Goal: Task Accomplishment & Management: Use online tool/utility

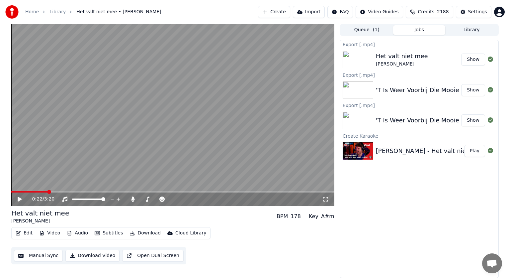
click at [34, 10] on link "Home" at bounding box center [32, 12] width 14 height 7
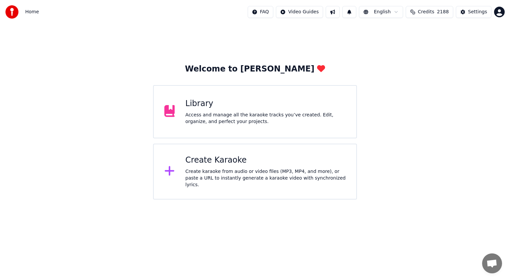
click at [207, 171] on div "Create karaoke from audio or video files (MP3, MP4, and more), or paste a URL t…" at bounding box center [265, 178] width 160 height 20
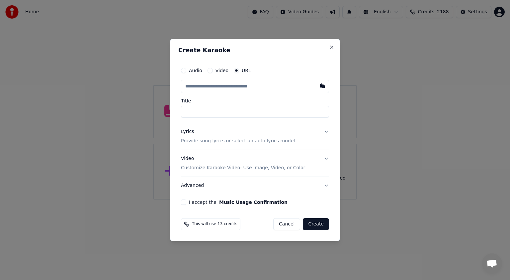
click at [216, 82] on input "text" at bounding box center [255, 86] width 148 height 13
type input "**********"
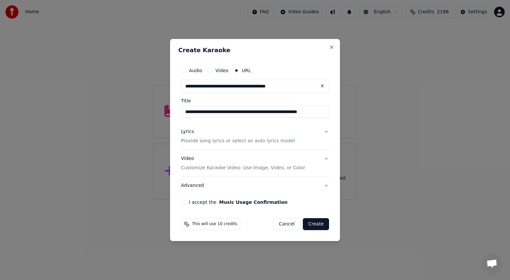
type input "**********"
click at [326, 130] on button "Lyrics Provide song lyrics or select an auto lyrics model" at bounding box center [255, 136] width 148 height 27
type input "**********"
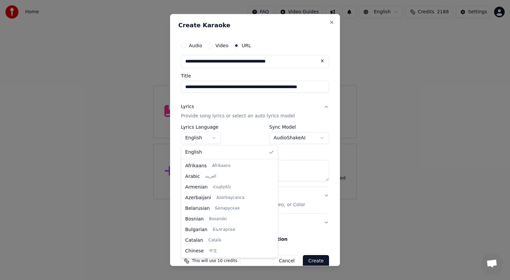
click at [213, 137] on body "**********" at bounding box center [255, 99] width 510 height 199
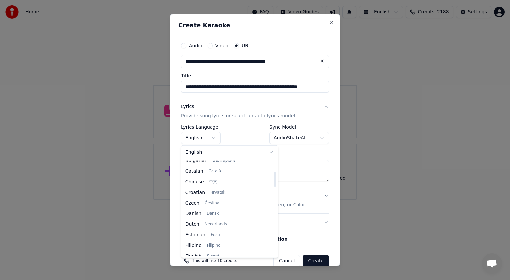
drag, startPoint x: 254, startPoint y: 171, endPoint x: 254, endPoint y: 181, distance: 10.6
click at [274, 181] on div at bounding box center [275, 179] width 2 height 15
click at [274, 183] on div at bounding box center [275, 180] width 2 height 15
select select "**"
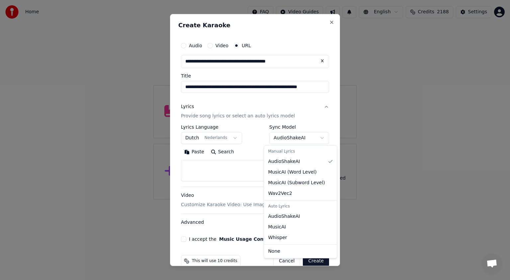
click at [317, 139] on body "**********" at bounding box center [255, 99] width 510 height 199
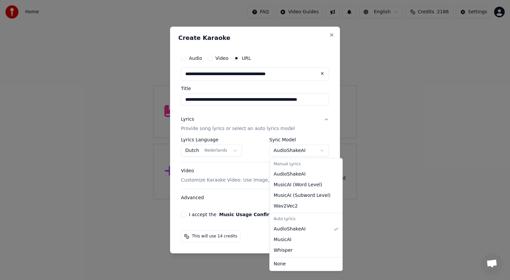
click at [323, 150] on body "**********" at bounding box center [255, 99] width 510 height 199
click at [322, 151] on body "**********" at bounding box center [255, 99] width 510 height 199
click at [322, 148] on body "**********" at bounding box center [255, 99] width 510 height 199
select select "**********"
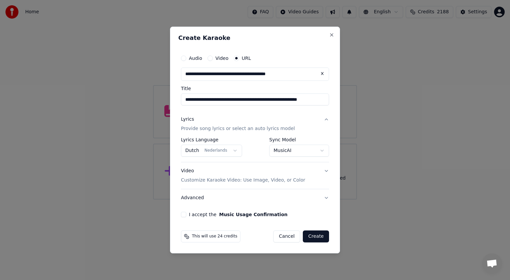
click at [183, 214] on button "I accept the Music Usage Confirmation" at bounding box center [183, 213] width 5 height 5
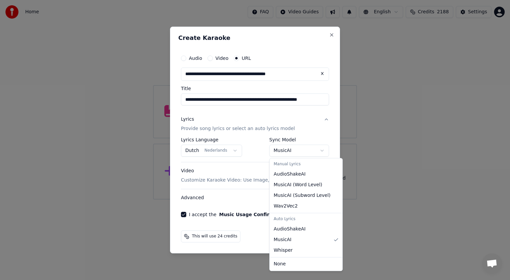
click at [322, 150] on body "**********" at bounding box center [255, 99] width 510 height 199
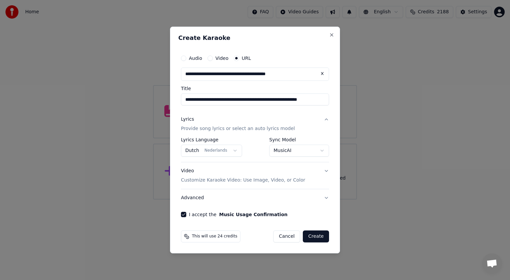
click at [180, 199] on body "**********" at bounding box center [255, 99] width 510 height 199
click at [316, 234] on button "Create" at bounding box center [316, 236] width 26 height 12
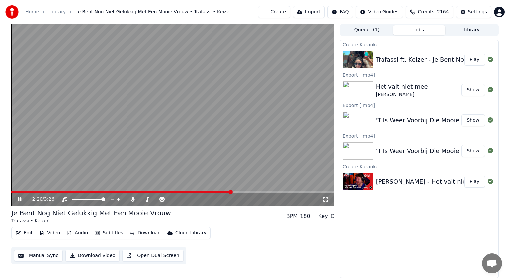
click at [19, 197] on icon at bounding box center [19, 199] width 3 height 4
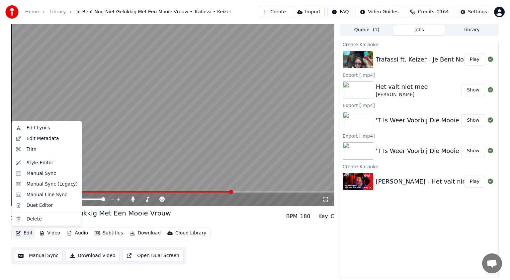
click at [26, 231] on button "Edit" at bounding box center [24, 232] width 22 height 9
click at [40, 183] on div "Manual Sync (Legacy)" at bounding box center [52, 184] width 51 height 7
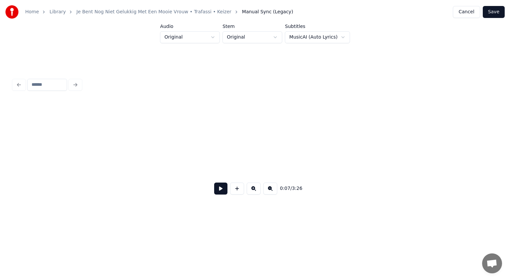
scroll to position [0, 1071]
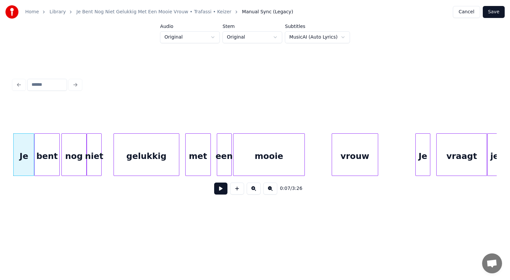
click at [252, 188] on button at bounding box center [254, 188] width 14 height 12
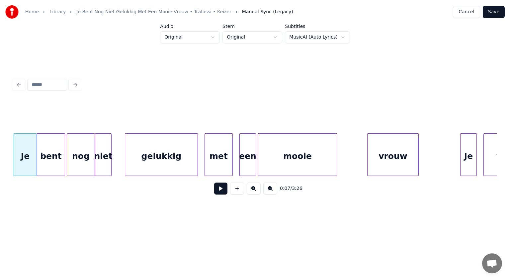
click at [252, 188] on button at bounding box center [254, 188] width 14 height 12
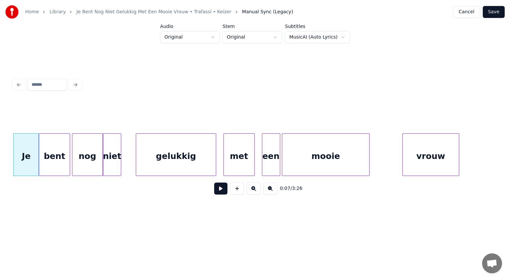
click at [252, 188] on button at bounding box center [254, 188] width 14 height 12
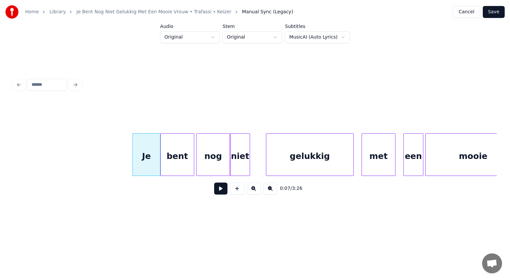
scroll to position [0, 1428]
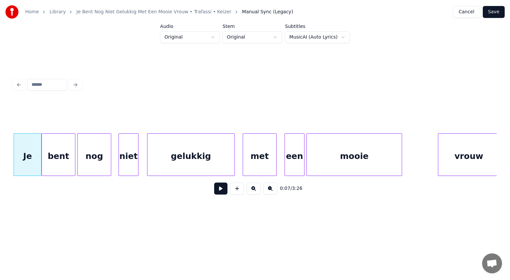
click at [130, 155] on div "niet" at bounding box center [128, 155] width 19 height 45
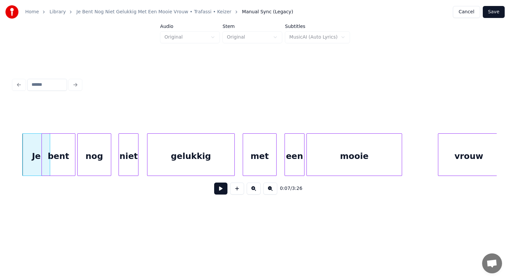
click at [223, 188] on button at bounding box center [220, 188] width 13 height 12
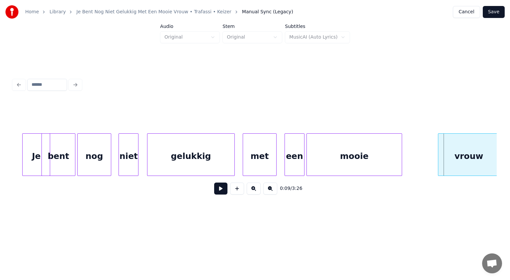
click at [345, 170] on div "mooie" at bounding box center [354, 155] width 95 height 45
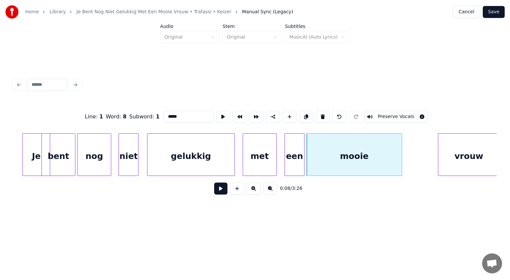
click at [221, 188] on button at bounding box center [220, 188] width 13 height 12
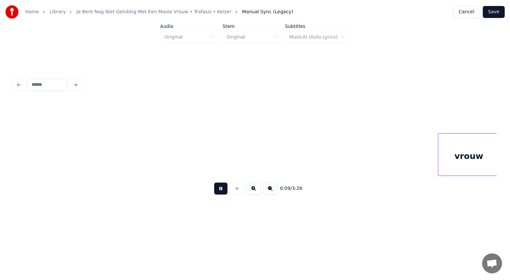
scroll to position [0, 1912]
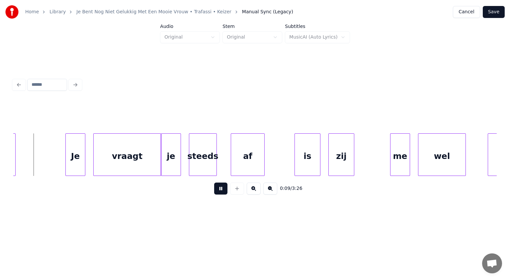
click at [221, 188] on button at bounding box center [220, 188] width 13 height 12
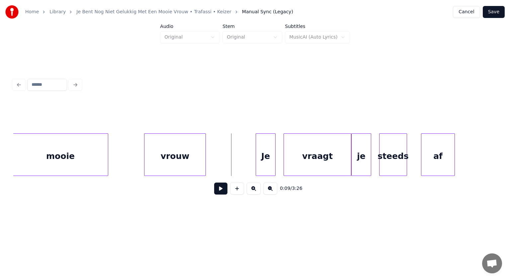
scroll to position [0, 1704]
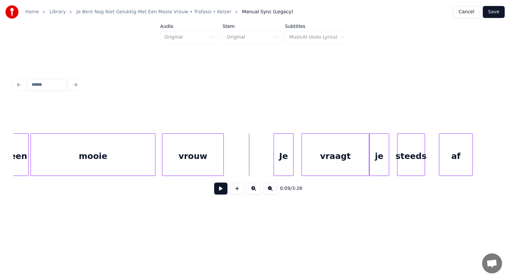
click at [155, 149] on div at bounding box center [154, 154] width 2 height 42
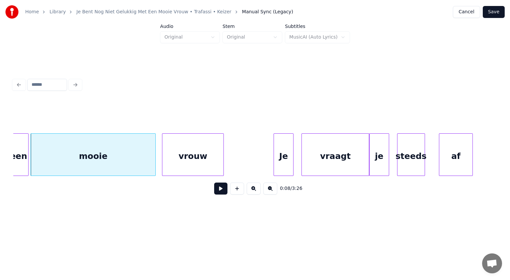
click at [221, 189] on button at bounding box center [220, 188] width 13 height 12
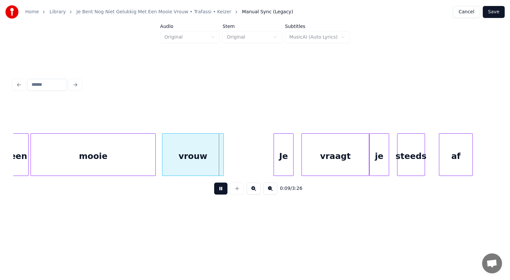
click at [221, 189] on button at bounding box center [220, 188] width 13 height 12
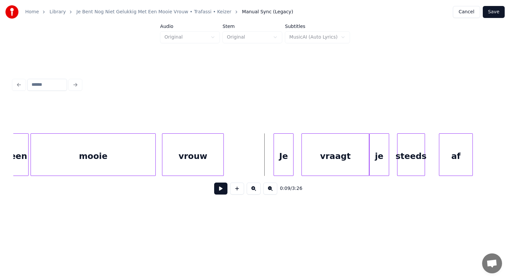
click at [221, 189] on button at bounding box center [220, 188] width 13 height 12
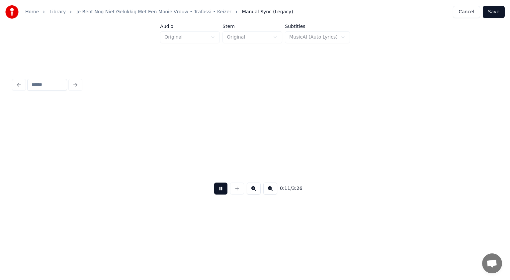
scroll to position [0, 2190]
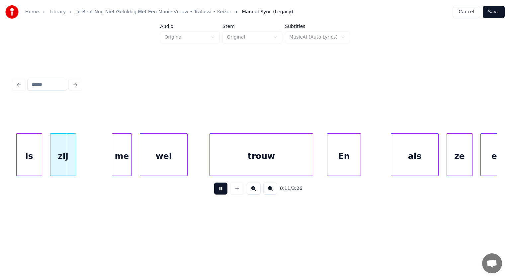
click at [221, 189] on button at bounding box center [220, 188] width 13 height 12
click at [100, 155] on div at bounding box center [100, 154] width 2 height 42
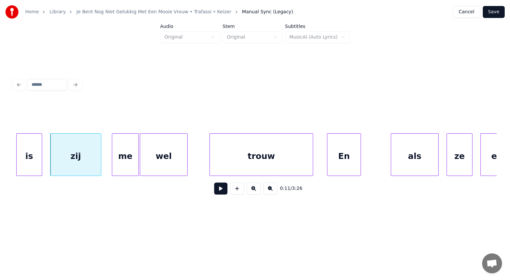
click at [137, 164] on div at bounding box center [137, 154] width 2 height 42
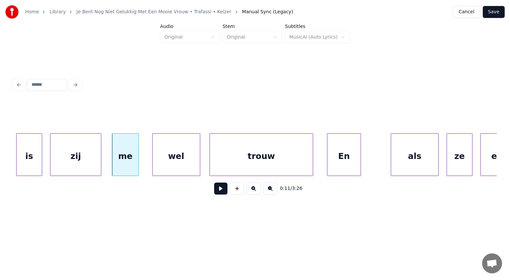
click at [160, 163] on div "wel" at bounding box center [176, 155] width 47 height 45
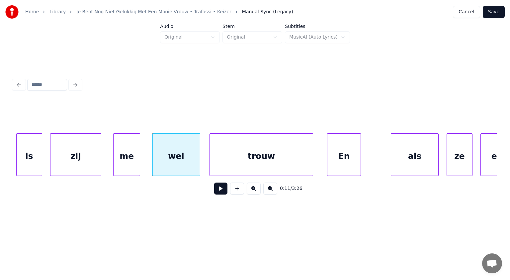
click at [137, 163] on div "me" at bounding box center [127, 155] width 26 height 45
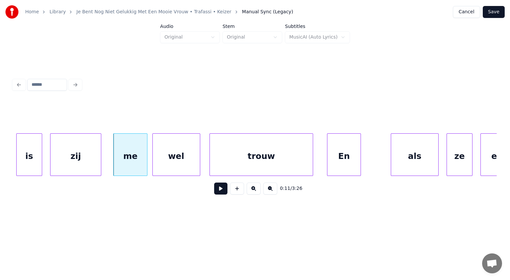
click at [147, 145] on div at bounding box center [146, 154] width 2 height 42
click at [218, 188] on button at bounding box center [220, 188] width 13 height 12
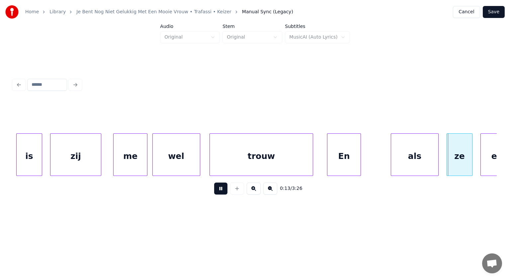
click at [218, 188] on button at bounding box center [220, 188] width 13 height 12
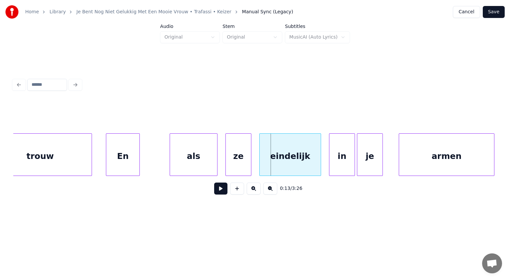
scroll to position [0, 2420]
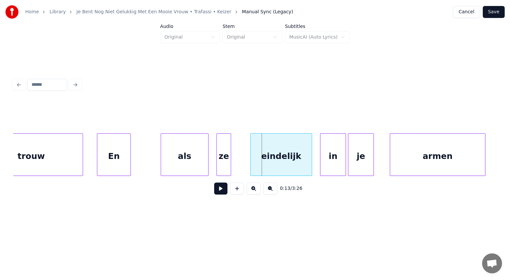
click at [230, 168] on div at bounding box center [230, 154] width 2 height 42
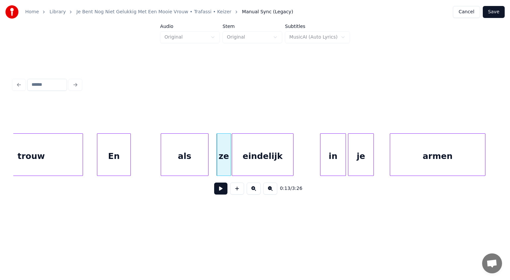
click at [238, 163] on div "eindelijk" at bounding box center [262, 155] width 61 height 45
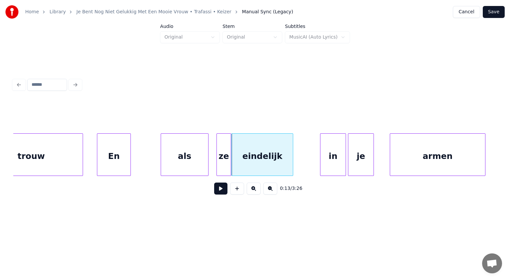
click at [221, 187] on button at bounding box center [220, 188] width 13 height 12
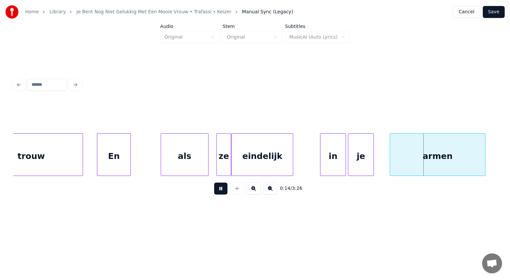
click at [221, 187] on button at bounding box center [220, 188] width 13 height 12
click at [312, 148] on div at bounding box center [312, 154] width 2 height 42
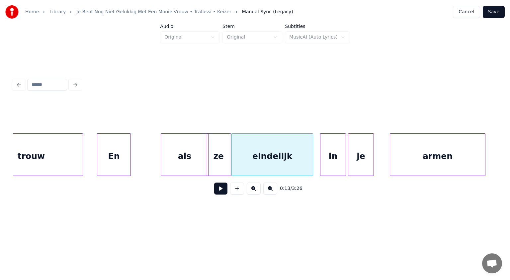
click at [207, 159] on div at bounding box center [207, 154] width 2 height 42
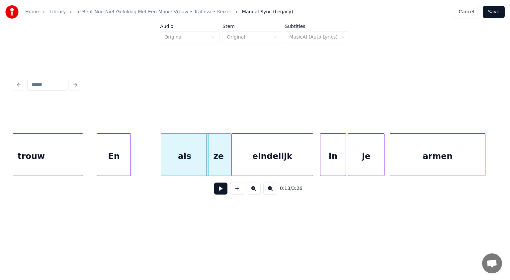
click at [383, 158] on div at bounding box center [383, 154] width 2 height 42
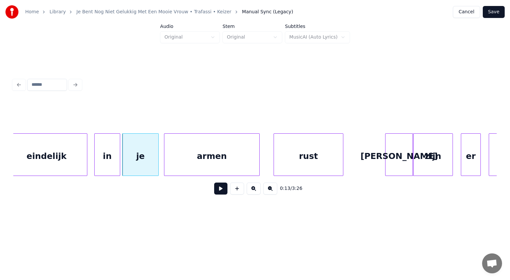
scroll to position [0, 2655]
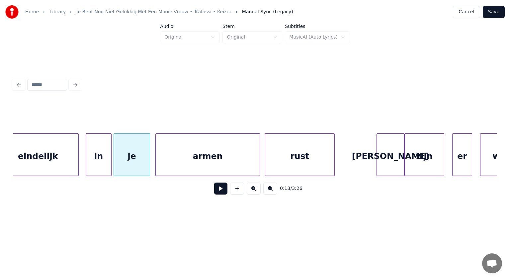
click at [258, 169] on div at bounding box center [259, 154] width 2 height 42
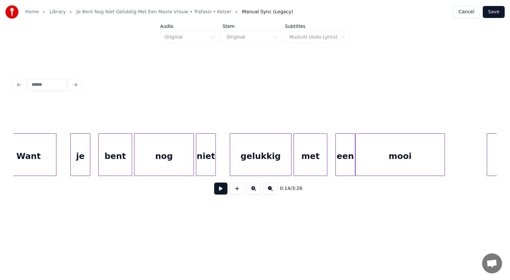
scroll to position [0, 3531]
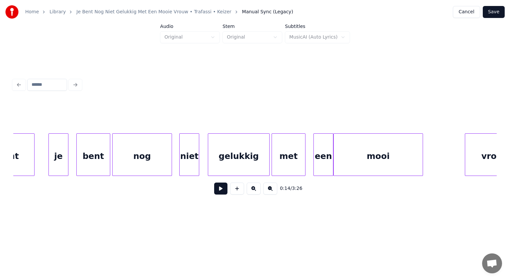
click at [191, 167] on div "niet" at bounding box center [189, 155] width 19 height 45
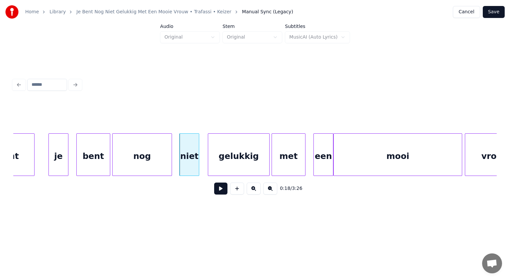
click at [462, 154] on div at bounding box center [461, 154] width 2 height 42
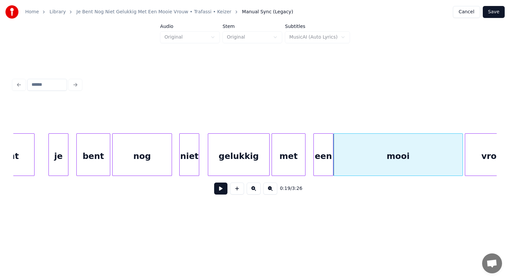
click at [425, 159] on div "mooi" at bounding box center [398, 155] width 129 height 45
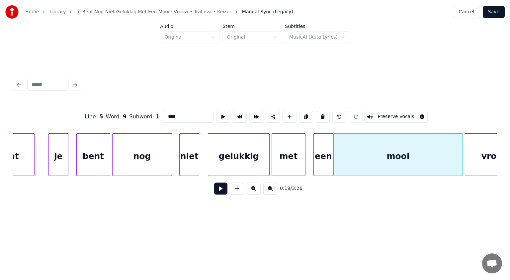
click at [178, 114] on input "****" at bounding box center [189, 117] width 50 height 12
click at [314, 153] on div "een" at bounding box center [319, 155] width 19 height 45
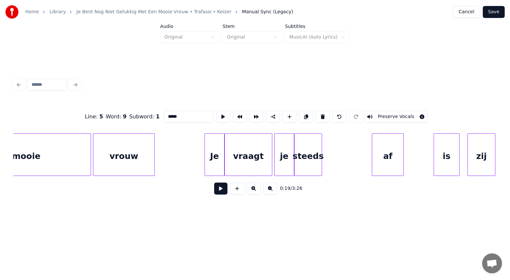
scroll to position [0, 3920]
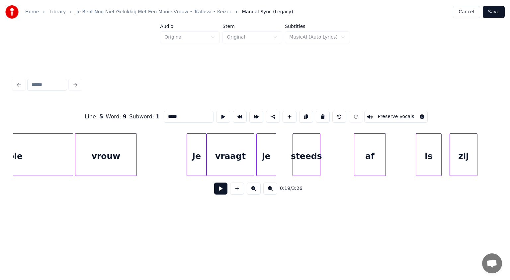
click at [310, 160] on div "steeds" at bounding box center [306, 155] width 27 height 45
click at [287, 162] on div at bounding box center [287, 154] width 2 height 42
type input "*****"
click at [219, 188] on button at bounding box center [220, 188] width 13 height 12
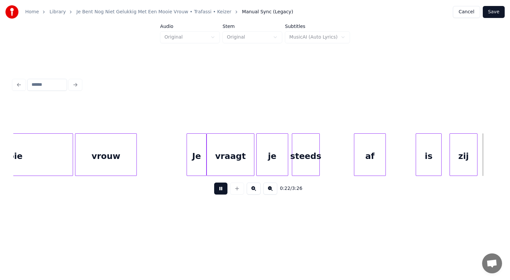
click at [219, 188] on button at bounding box center [220, 188] width 13 height 12
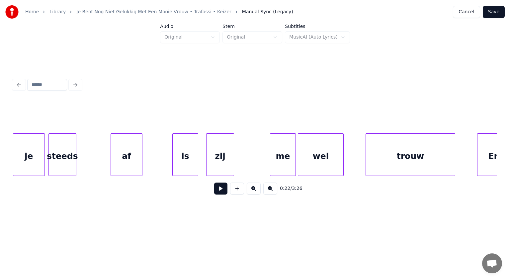
scroll to position [0, 4203]
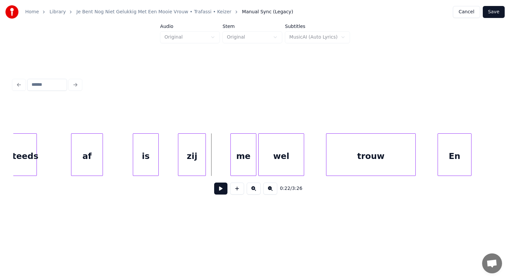
click at [199, 151] on div "zij" at bounding box center [191, 155] width 27 height 45
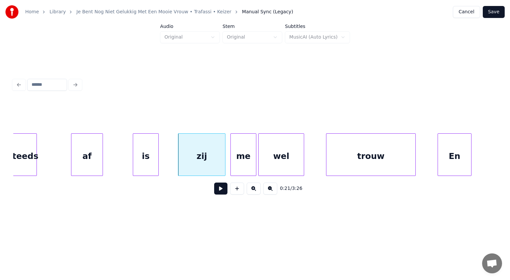
click at [225, 152] on div at bounding box center [224, 154] width 2 height 42
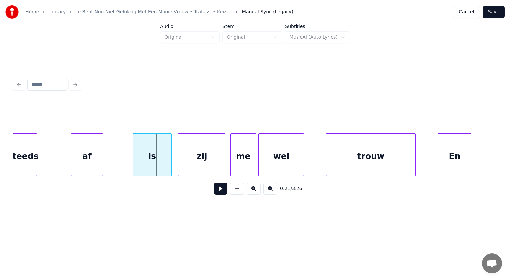
click at [171, 141] on div at bounding box center [170, 154] width 2 height 42
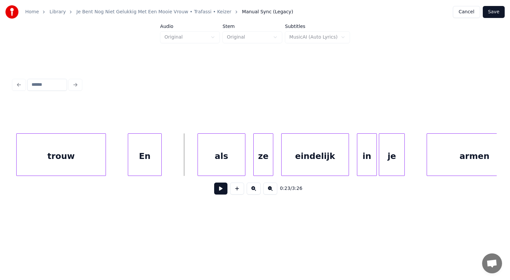
scroll to position [0, 4553]
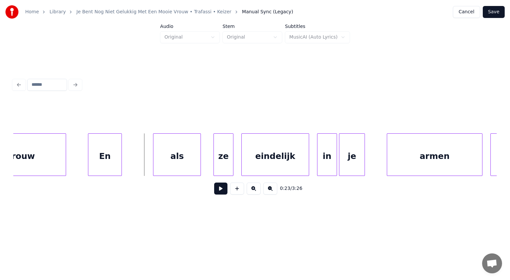
click at [192, 156] on div "als" at bounding box center [176, 155] width 47 height 45
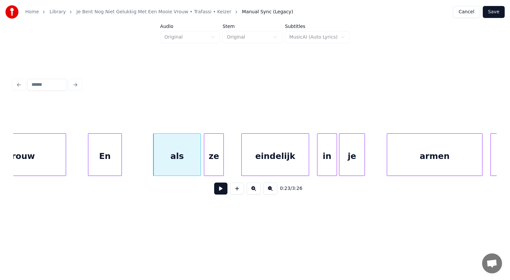
click at [209, 157] on div "ze" at bounding box center [213, 155] width 19 height 45
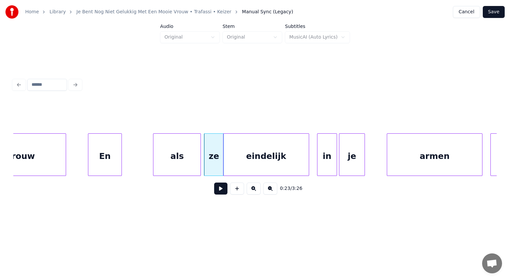
click at [224, 156] on div at bounding box center [224, 154] width 2 height 42
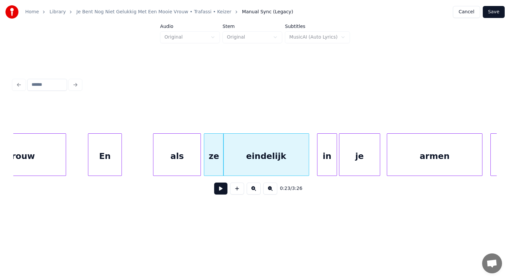
click at [378, 161] on div at bounding box center [379, 154] width 2 height 42
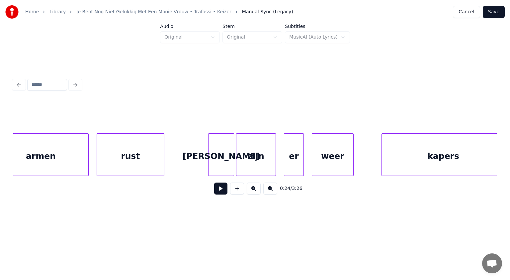
scroll to position [0, 4978]
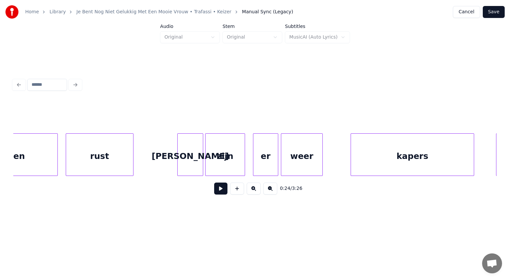
click at [276, 158] on div at bounding box center [277, 154] width 2 height 42
click at [333, 157] on div at bounding box center [333, 154] width 2 height 42
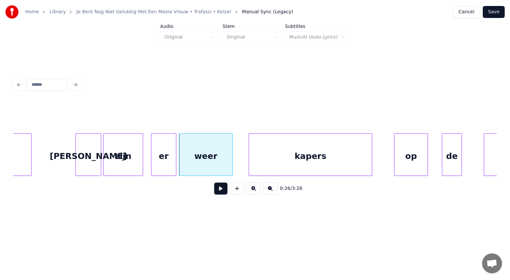
scroll to position [0, 5071]
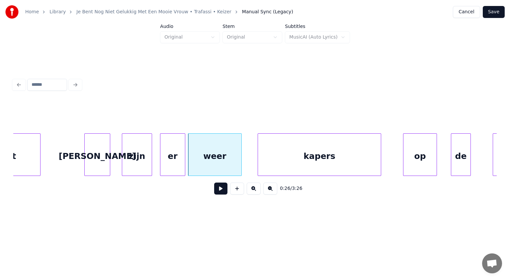
click at [124, 161] on div at bounding box center [123, 154] width 2 height 42
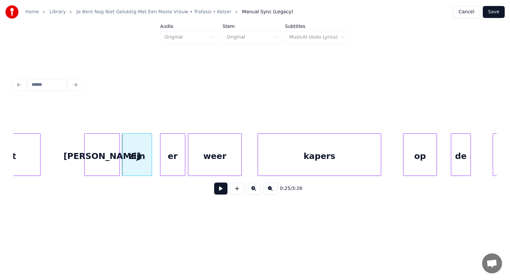
click at [118, 162] on div at bounding box center [119, 154] width 2 height 42
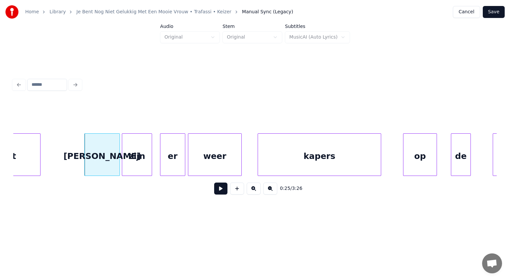
click at [219, 188] on button at bounding box center [220, 188] width 13 height 12
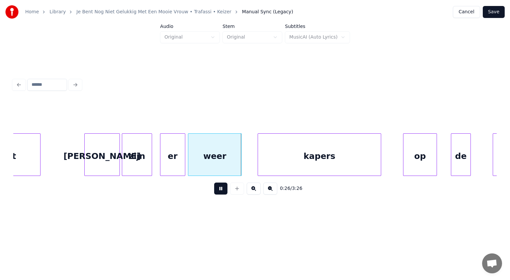
click at [219, 188] on button at bounding box center [220, 188] width 13 height 12
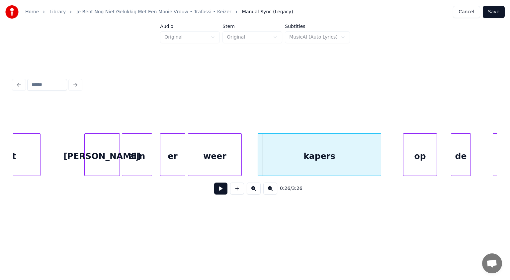
click at [219, 188] on button at bounding box center [220, 188] width 13 height 12
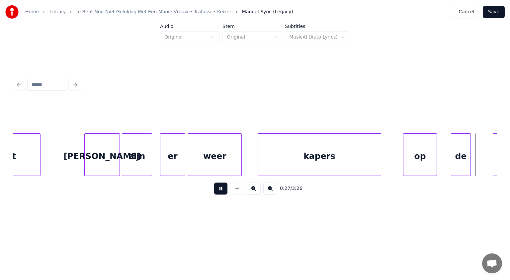
click at [219, 188] on button at bounding box center [220, 188] width 13 height 12
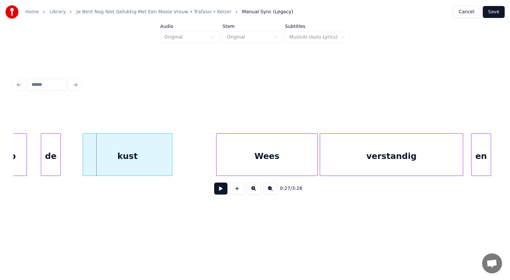
scroll to position [0, 5441]
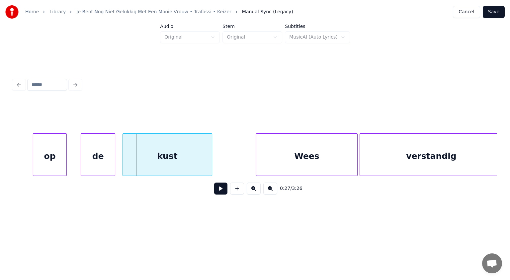
click at [114, 157] on div at bounding box center [114, 154] width 2 height 42
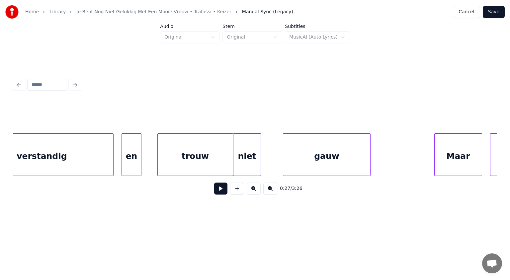
scroll to position [0, 5857]
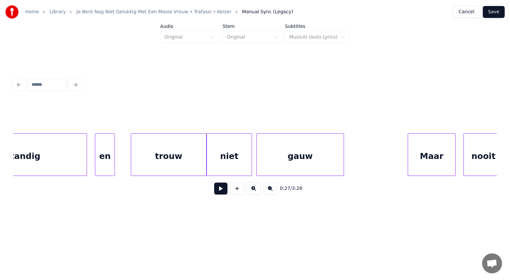
click at [250, 164] on div at bounding box center [251, 154] width 2 height 42
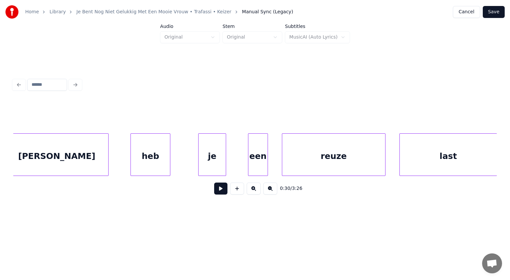
scroll to position [0, 6812]
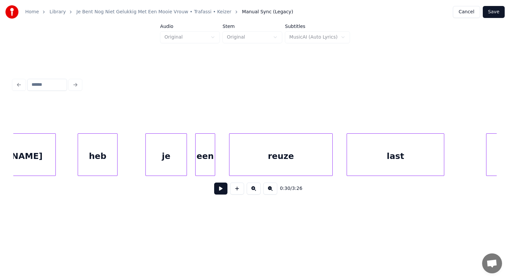
click at [186, 155] on div at bounding box center [186, 154] width 2 height 42
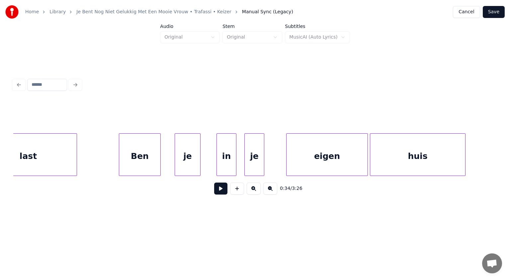
scroll to position [0, 7211]
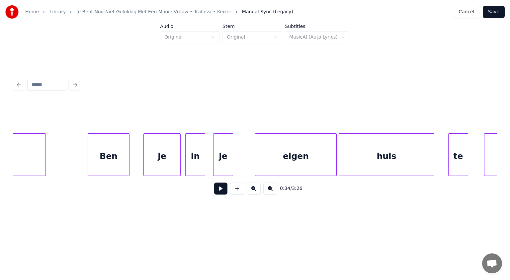
click at [179, 153] on div at bounding box center [179, 154] width 2 height 42
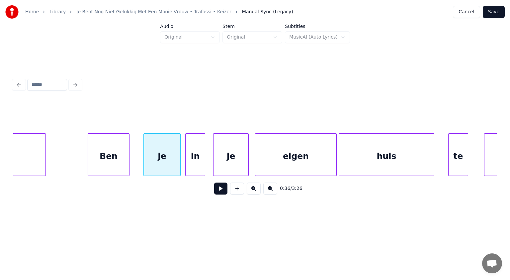
click at [248, 141] on div at bounding box center [247, 154] width 2 height 42
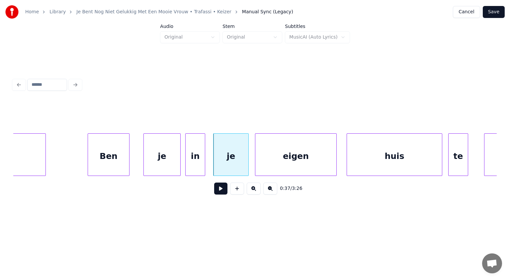
click at [396, 156] on div "huis" at bounding box center [394, 155] width 95 height 45
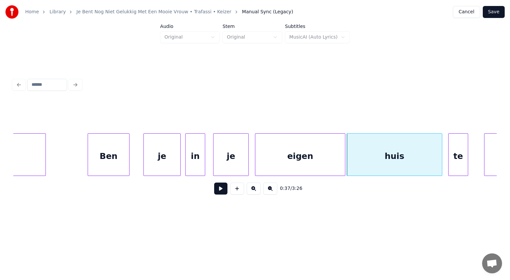
click at [345, 144] on div at bounding box center [344, 154] width 2 height 42
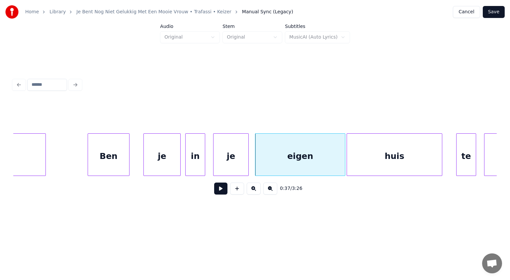
click at [475, 154] on div "te" at bounding box center [466, 154] width 20 height 42
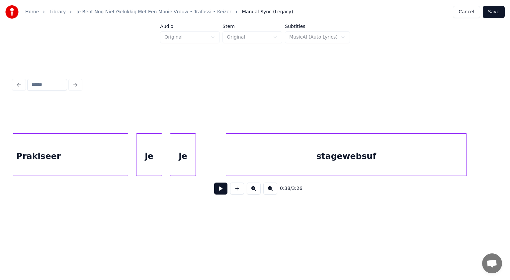
scroll to position [0, 8436]
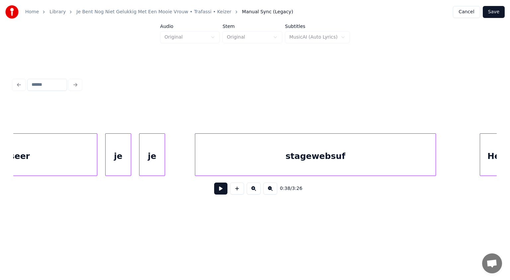
click at [72, 162] on div "Prakiseer" at bounding box center [7, 155] width 179 height 45
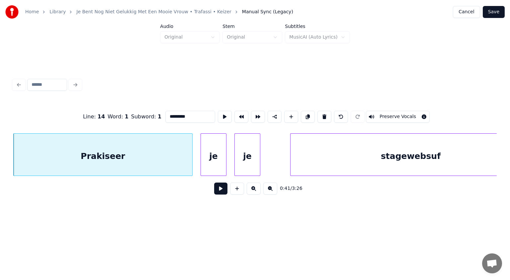
click at [220, 193] on button at bounding box center [220, 188] width 13 height 12
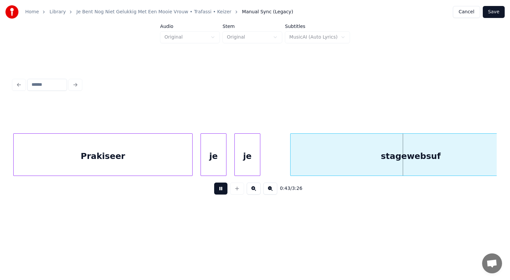
click at [220, 193] on button at bounding box center [220, 188] width 13 height 12
click at [283, 163] on div at bounding box center [282, 154] width 2 height 42
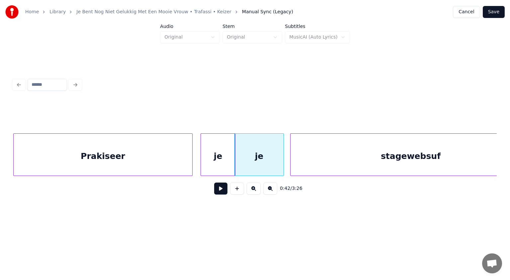
click at [234, 163] on div at bounding box center [234, 154] width 2 height 42
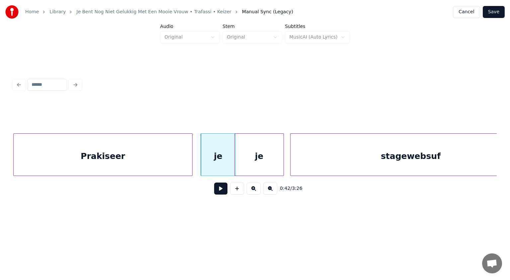
click at [333, 164] on div "stagewebsuf" at bounding box center [411, 155] width 240 height 45
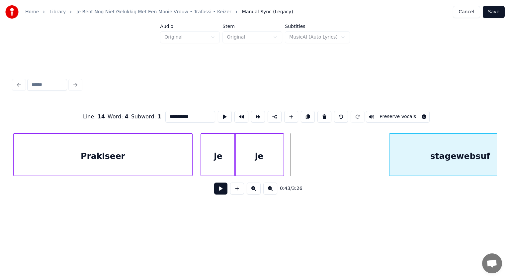
click at [390, 150] on div at bounding box center [390, 154] width 2 height 42
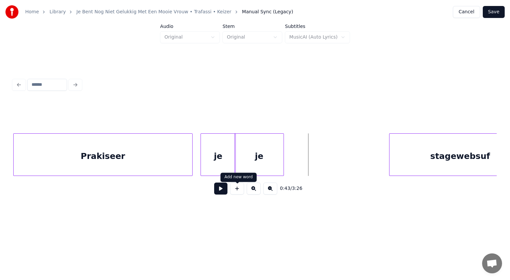
click at [237, 192] on button at bounding box center [237, 188] width 14 height 12
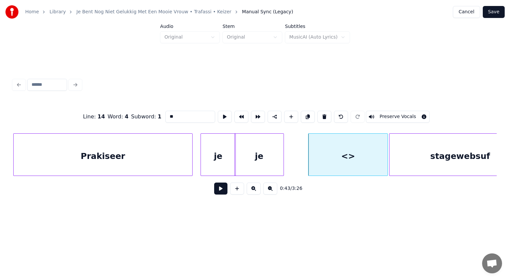
drag, startPoint x: 177, startPoint y: 116, endPoint x: 108, endPoint y: 126, distance: 70.2
click at [108, 126] on div "Line : 14 Word : 4 Subword : 1 ** Preserve Vocals" at bounding box center [254, 116] width 483 height 33
type input "******"
click at [219, 191] on button at bounding box center [220, 188] width 13 height 12
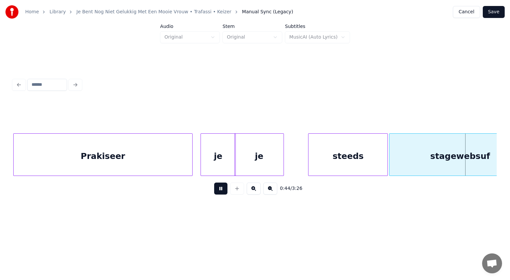
click at [219, 191] on button at bounding box center [220, 188] width 13 height 12
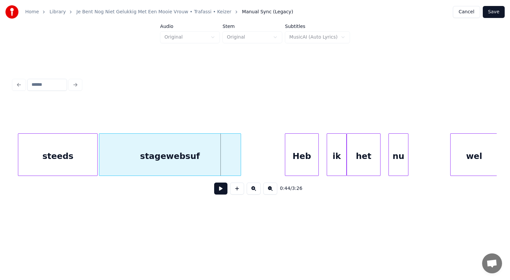
scroll to position [0, 8609]
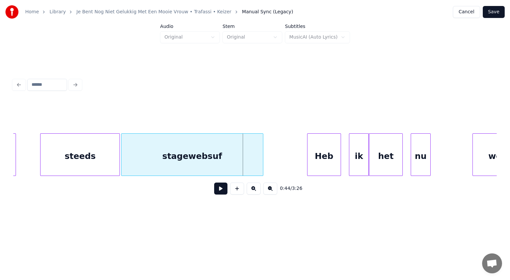
click at [193, 157] on div "stagewebsuf" at bounding box center [192, 155] width 141 height 45
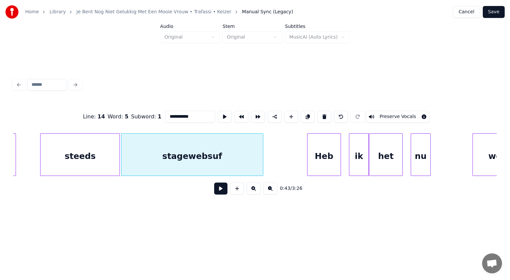
drag, startPoint x: 179, startPoint y: 114, endPoint x: 97, endPoint y: 125, distance: 82.4
click at [97, 125] on div "**********" at bounding box center [254, 116] width 483 height 33
click at [175, 115] on input "******" at bounding box center [190, 117] width 50 height 12
type input "********"
click at [223, 188] on button at bounding box center [220, 188] width 13 height 12
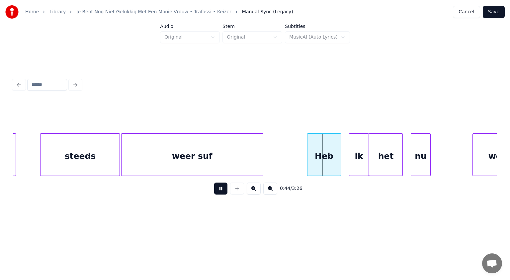
click at [223, 188] on button at bounding box center [220, 188] width 13 height 12
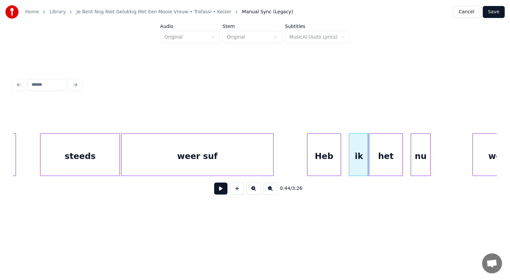
click at [272, 159] on div at bounding box center [272, 154] width 2 height 42
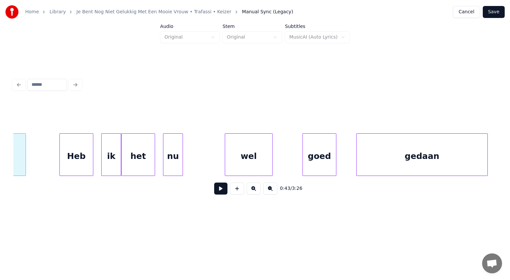
scroll to position [0, 8883]
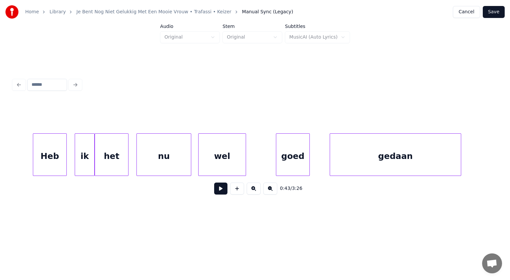
click at [190, 156] on div at bounding box center [190, 154] width 2 height 42
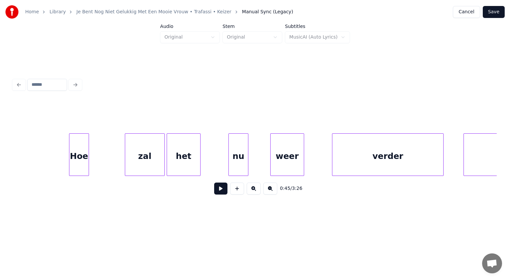
scroll to position [0, 9361]
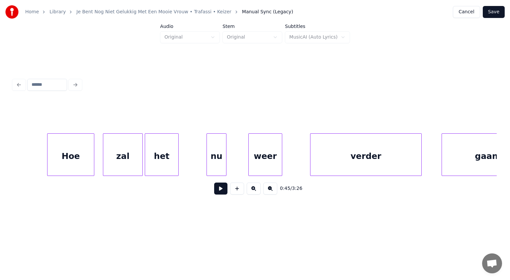
click at [93, 160] on div at bounding box center [93, 154] width 2 height 42
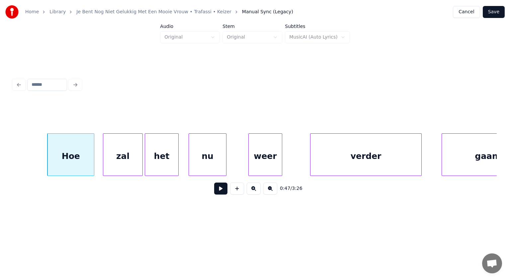
click at [190, 156] on div at bounding box center [190, 154] width 2 height 42
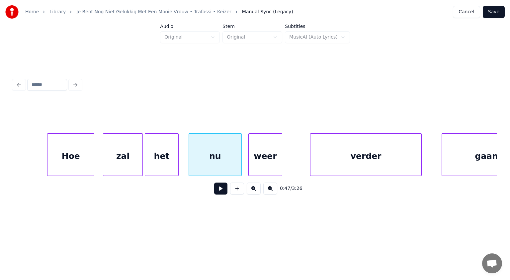
click at [240, 154] on div at bounding box center [240, 154] width 2 height 42
click at [268, 147] on div "weer" at bounding box center [268, 155] width 33 height 45
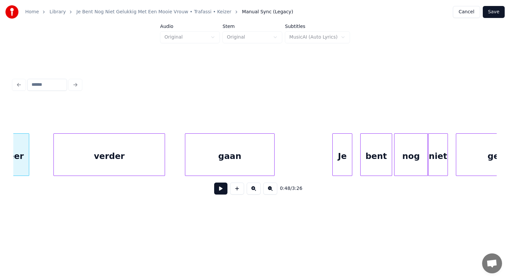
scroll to position [0, 9631]
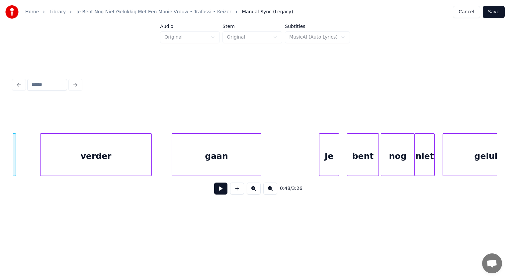
click at [237, 153] on div "gaan" at bounding box center [216, 155] width 89 height 45
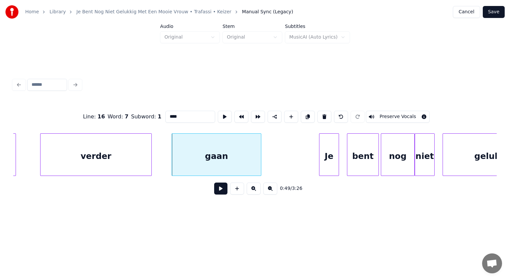
click at [180, 111] on input "****" at bounding box center [190, 117] width 50 height 12
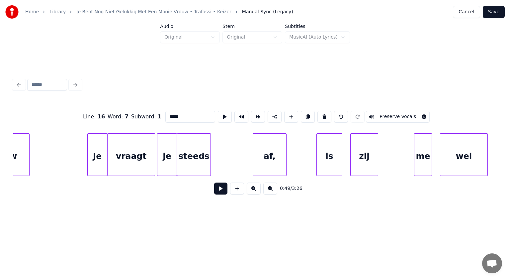
scroll to position [0, 10418]
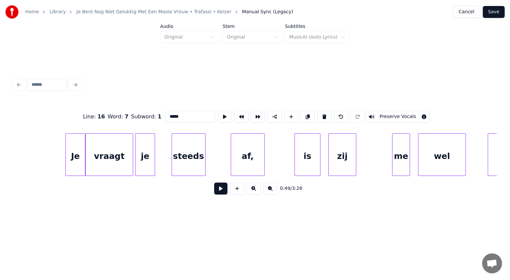
click at [199, 162] on div "steeds" at bounding box center [188, 155] width 33 height 45
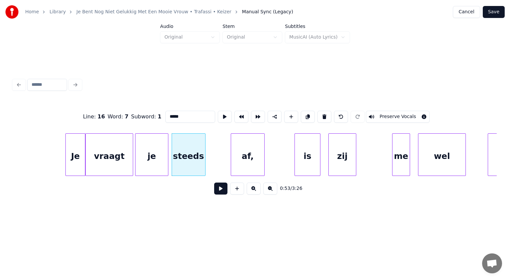
click at [167, 164] on div at bounding box center [167, 154] width 2 height 42
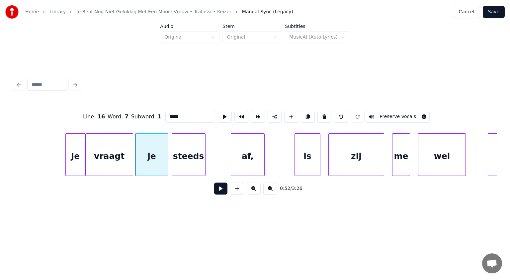
click at [382, 162] on div at bounding box center [383, 154] width 2 height 42
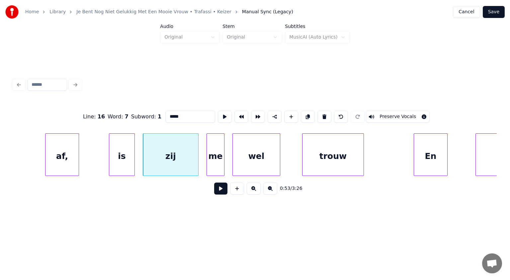
scroll to position [0, 10635]
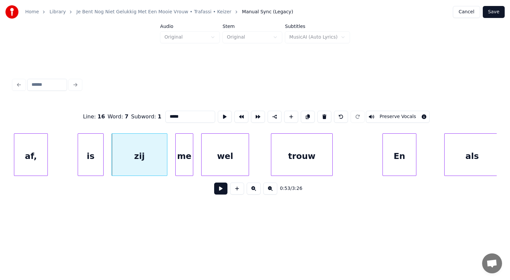
click at [312, 150] on div "trouw" at bounding box center [301, 155] width 61 height 45
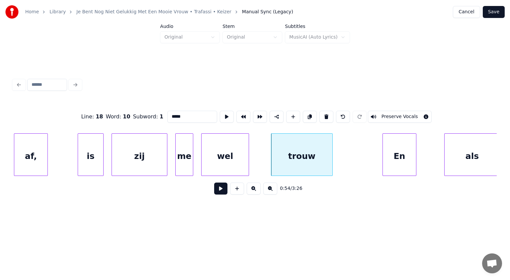
click at [312, 151] on div "trouw" at bounding box center [301, 155] width 61 height 45
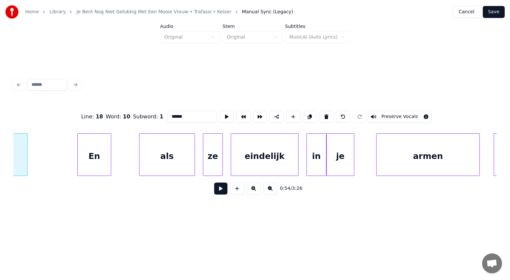
scroll to position [0, 10954]
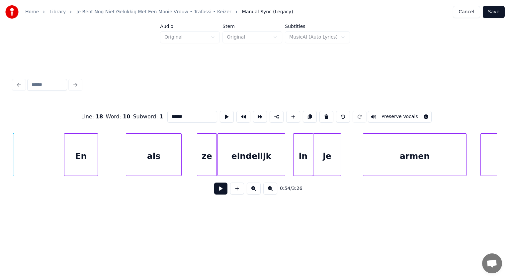
click at [212, 158] on div "ze" at bounding box center [206, 155] width 19 height 45
click at [191, 157] on div at bounding box center [191, 154] width 2 height 42
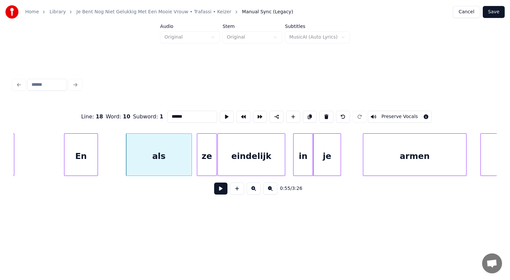
click at [341, 155] on div "je" at bounding box center [327, 154] width 28 height 42
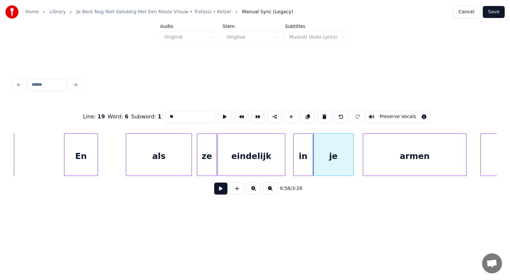
click at [352, 152] on div at bounding box center [352, 154] width 2 height 42
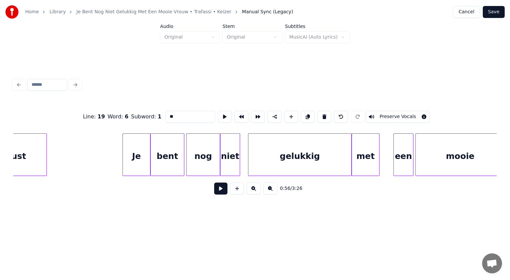
scroll to position [0, 11962]
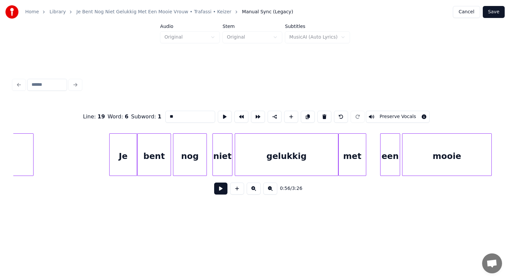
click at [224, 161] on div "niet" at bounding box center [222, 155] width 19 height 45
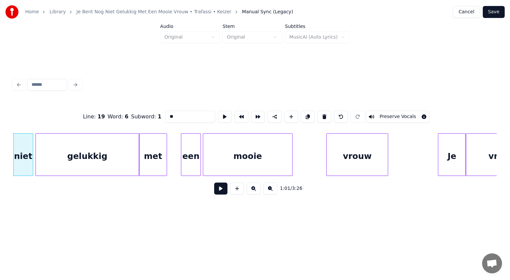
scroll to position [0, 12201]
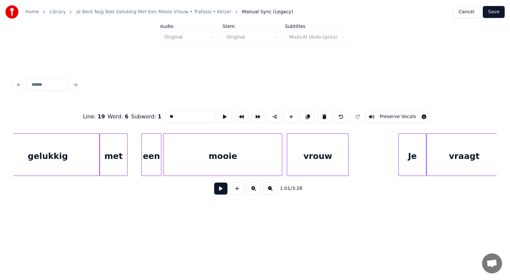
click at [281, 154] on div at bounding box center [281, 154] width 2 height 42
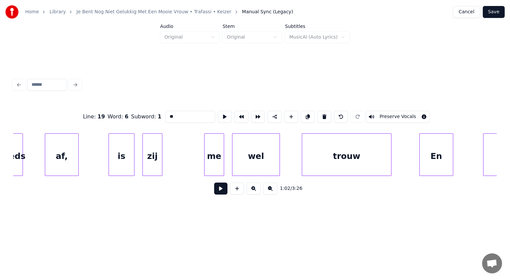
scroll to position [0, 12745]
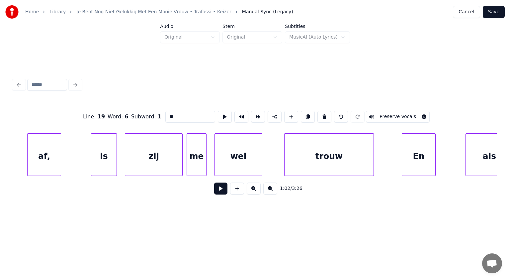
click at [181, 160] on div at bounding box center [181, 154] width 2 height 42
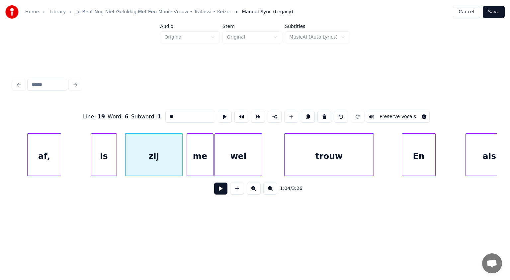
click at [213, 161] on div at bounding box center [212, 154] width 2 height 42
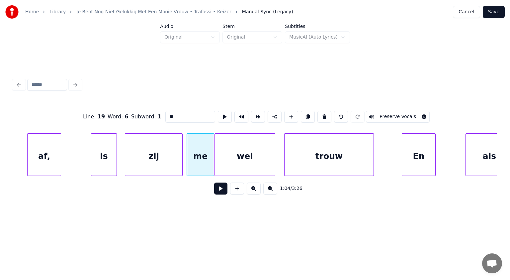
click at [273, 157] on div at bounding box center [274, 154] width 2 height 42
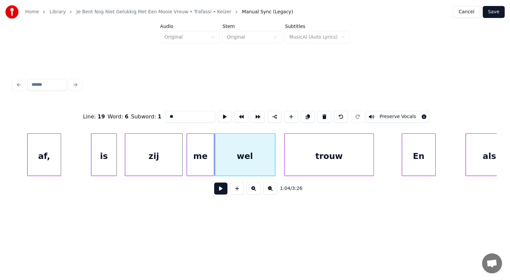
click at [343, 153] on div "trouw" at bounding box center [329, 155] width 89 height 45
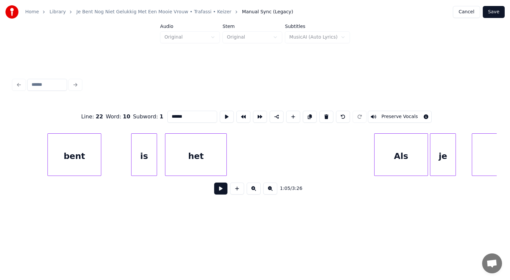
scroll to position [0, 14378]
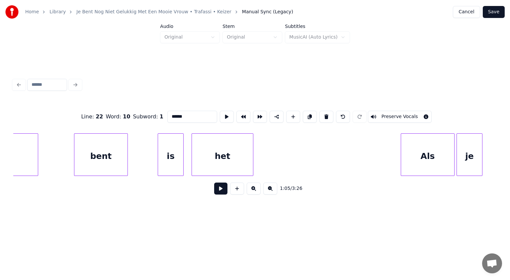
click at [223, 166] on div "het" at bounding box center [222, 155] width 61 height 45
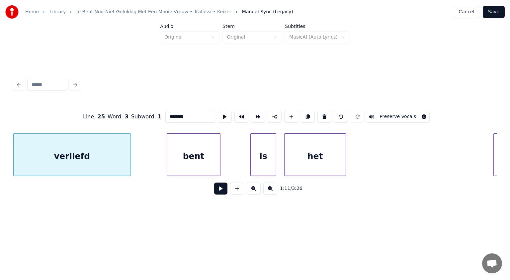
type input "********"
click at [220, 187] on button at bounding box center [220, 188] width 13 height 12
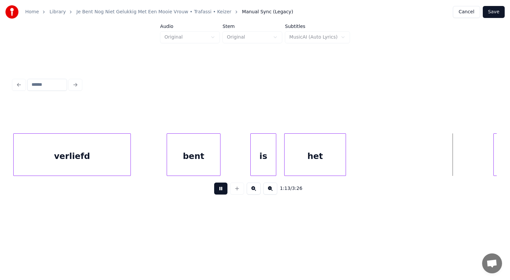
click at [220, 187] on button at bounding box center [220, 188] width 13 height 12
click at [322, 161] on div "het" at bounding box center [315, 155] width 61 height 45
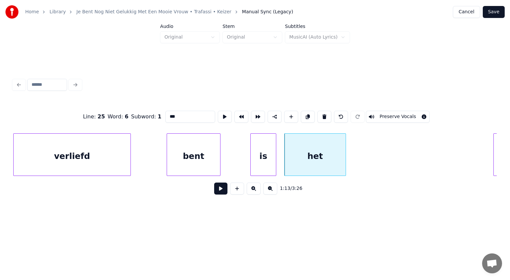
click at [181, 113] on input "***" at bounding box center [190, 117] width 50 height 12
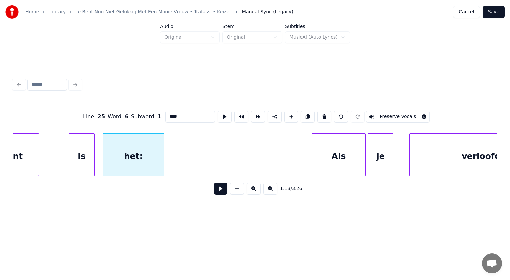
scroll to position [0, 14515]
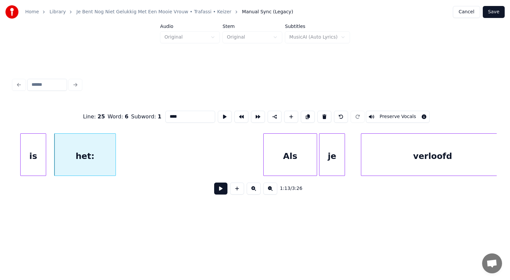
click at [289, 164] on div "Als" at bounding box center [290, 155] width 53 height 45
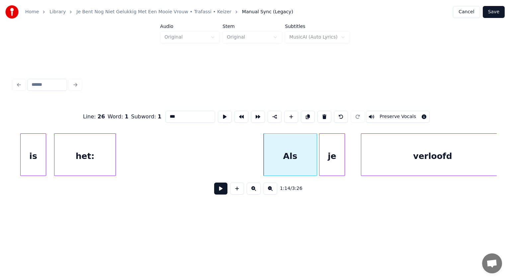
type input "***"
click at [220, 189] on button at bounding box center [220, 188] width 13 height 12
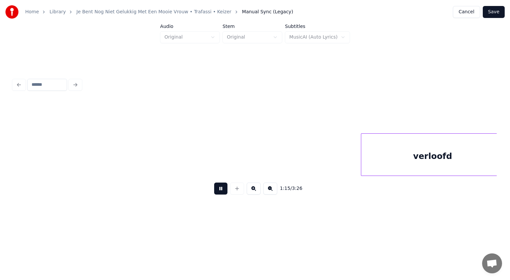
scroll to position [0, 15000]
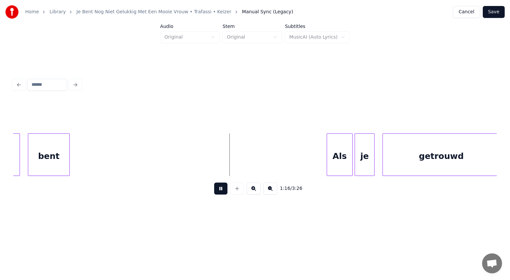
click at [220, 189] on button at bounding box center [220, 188] width 13 height 12
click at [58, 155] on div "bent" at bounding box center [48, 155] width 41 height 45
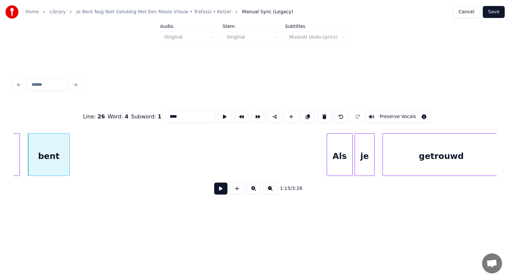
click at [178, 114] on input "****" at bounding box center [190, 117] width 50 height 12
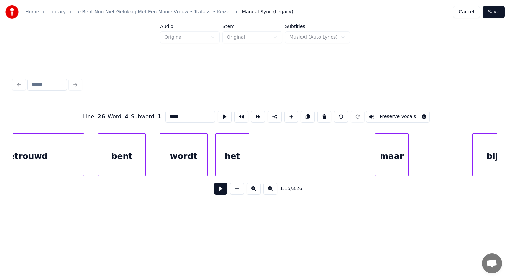
scroll to position [0, 15460]
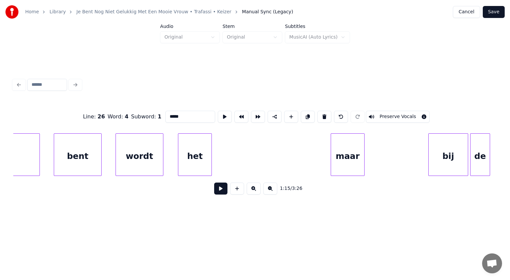
click at [200, 161] on div "het" at bounding box center [194, 155] width 33 height 45
type input "*****"
click at [219, 189] on button at bounding box center [220, 188] width 13 height 12
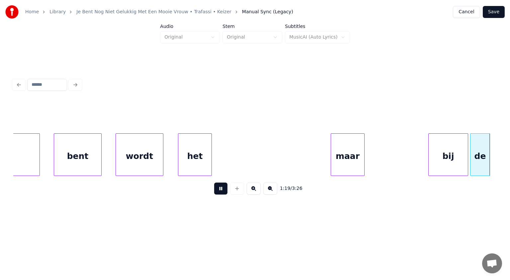
scroll to position [0, 15946]
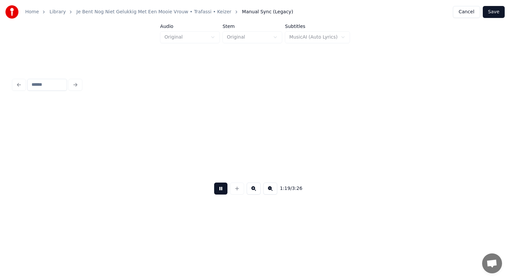
click at [219, 189] on button at bounding box center [220, 188] width 13 height 12
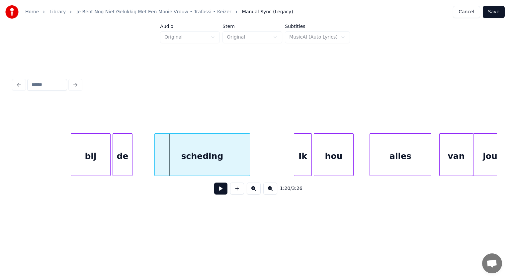
scroll to position [0, 15769]
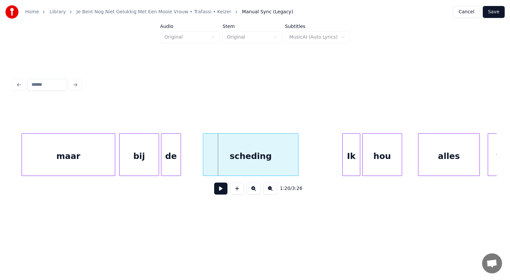
click at [113, 156] on div at bounding box center [114, 154] width 2 height 42
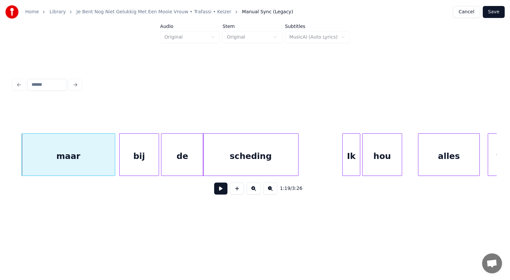
click at [202, 159] on div at bounding box center [202, 154] width 2 height 42
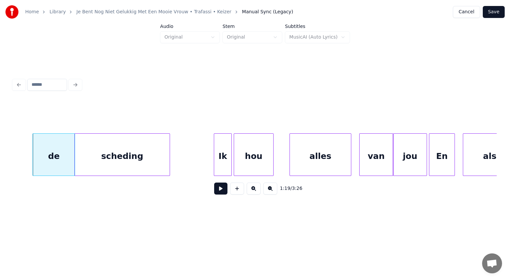
scroll to position [0, 15933]
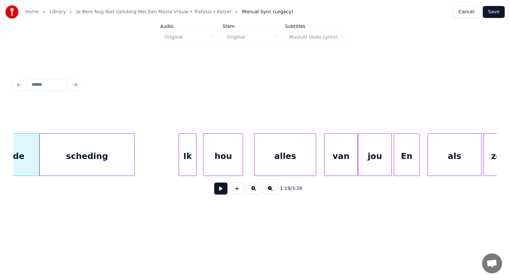
click at [233, 164] on div "hou" at bounding box center [223, 155] width 39 height 45
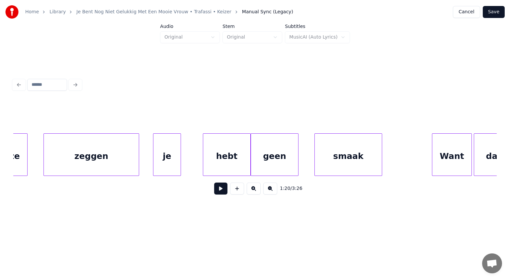
scroll to position [0, 16415]
click at [199, 168] on div at bounding box center [199, 154] width 2 height 42
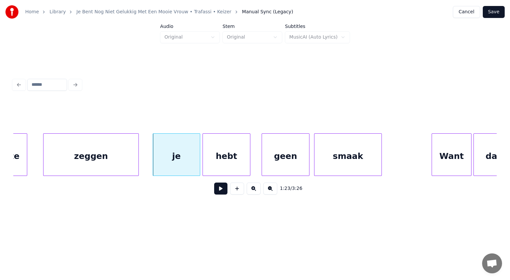
click at [303, 162] on div "geen" at bounding box center [285, 155] width 47 height 45
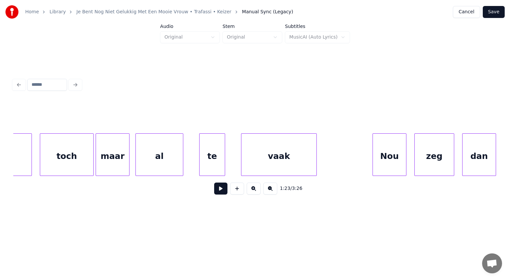
scroll to position [0, 17025]
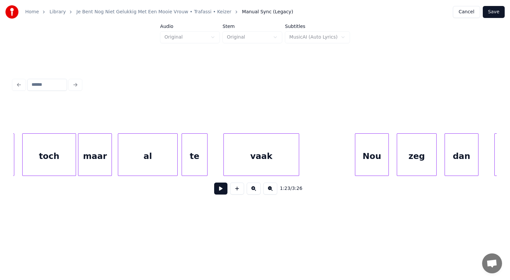
click at [177, 158] on div at bounding box center [176, 154] width 2 height 42
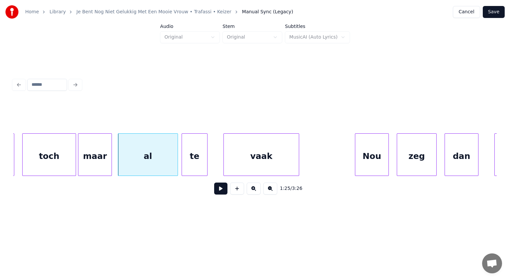
click at [494, 175] on div "gebeurt toch maar al te vaak Nou zeg dan ik" at bounding box center [254, 154] width 483 height 42
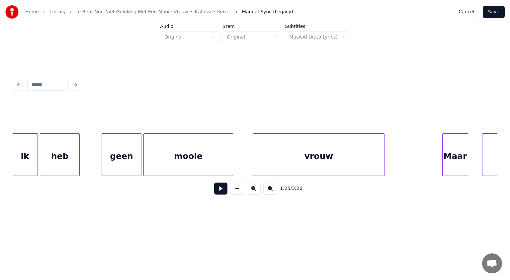
scroll to position [0, 17513]
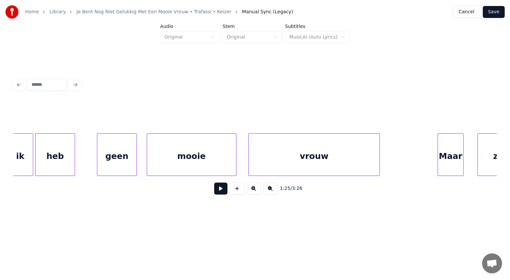
click at [225, 144] on div "mooie" at bounding box center [191, 155] width 89 height 45
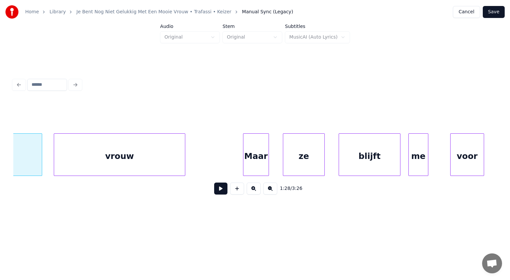
scroll to position [0, 17747]
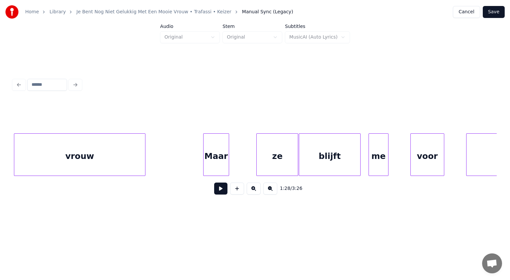
click at [287, 164] on div "ze" at bounding box center [277, 155] width 41 height 45
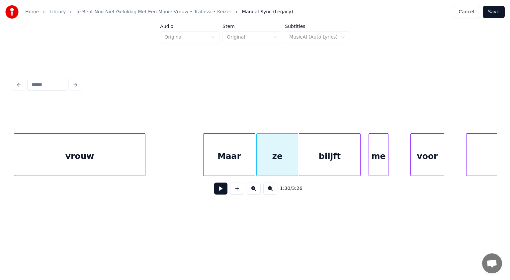
click at [254, 146] on div at bounding box center [254, 154] width 2 height 42
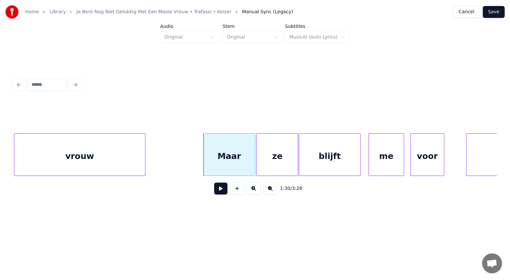
click at [402, 147] on div at bounding box center [403, 154] width 2 height 42
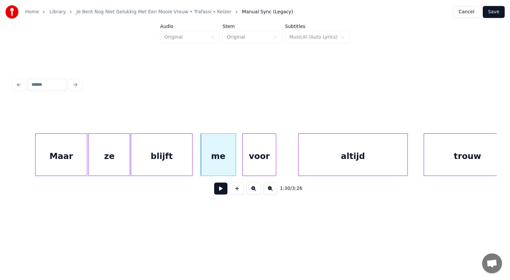
scroll to position [0, 17937]
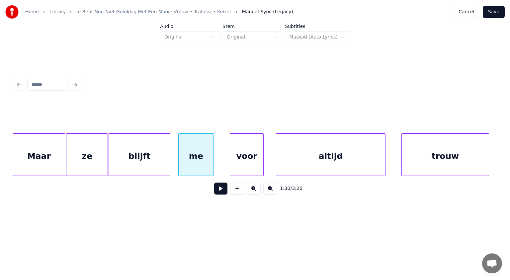
click at [254, 157] on div "voor" at bounding box center [246, 155] width 33 height 45
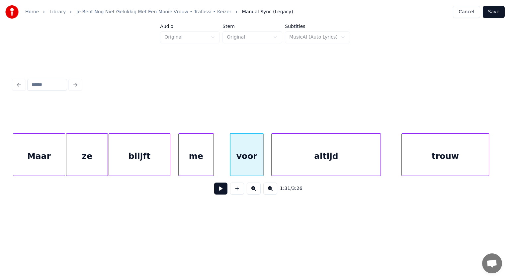
click at [282, 154] on div "altijd" at bounding box center [326, 155] width 109 height 45
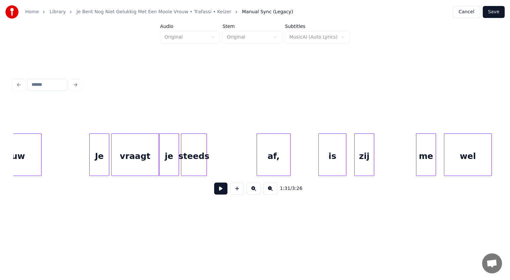
scroll to position [0, 18897]
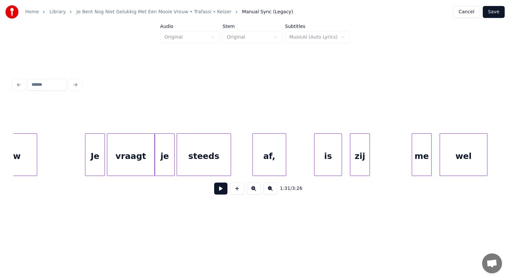
click at [231, 150] on div at bounding box center [230, 154] width 2 height 42
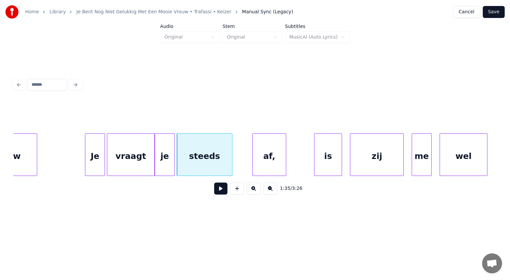
click at [402, 147] on div at bounding box center [402, 154] width 2 height 42
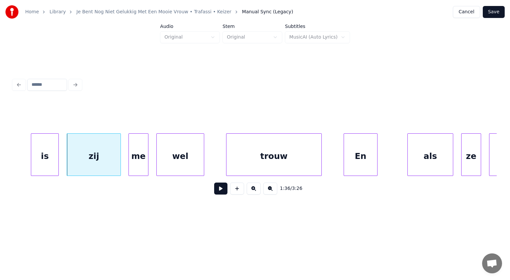
scroll to position [0, 19194]
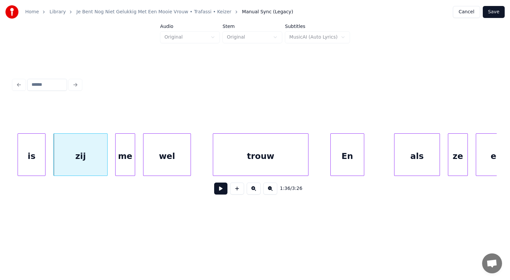
click at [268, 158] on div "trouw" at bounding box center [260, 155] width 95 height 45
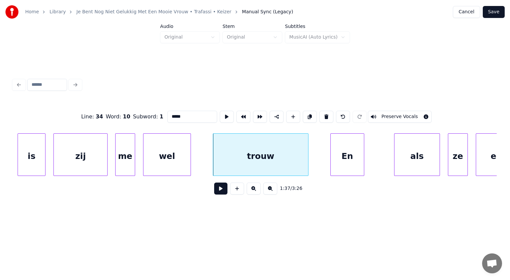
click at [193, 113] on input "*****" at bounding box center [192, 117] width 50 height 12
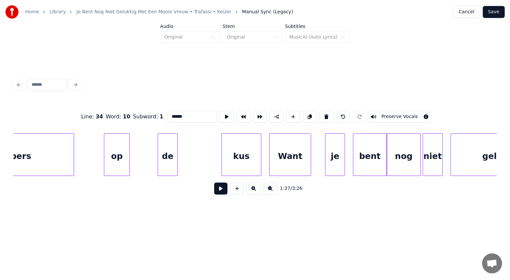
scroll to position [0, 20260]
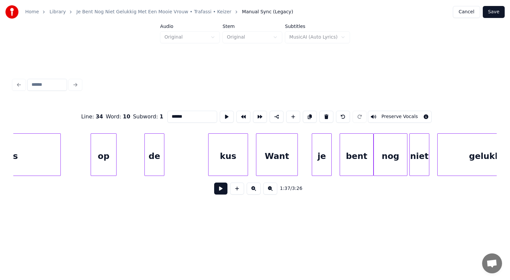
click at [234, 157] on div "kus" at bounding box center [228, 155] width 39 height 45
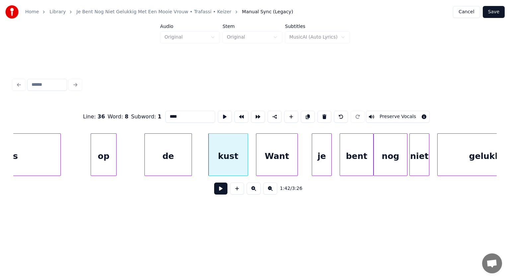
click at [190, 157] on div at bounding box center [191, 154] width 2 height 42
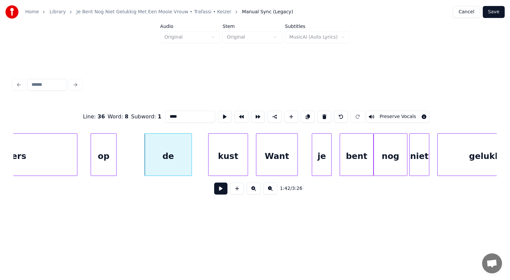
click at [77, 143] on div at bounding box center [76, 154] width 2 height 42
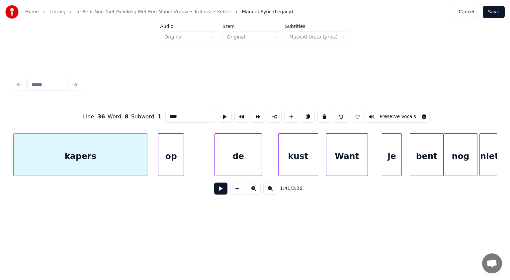
click at [176, 150] on div "op" at bounding box center [170, 155] width 25 height 45
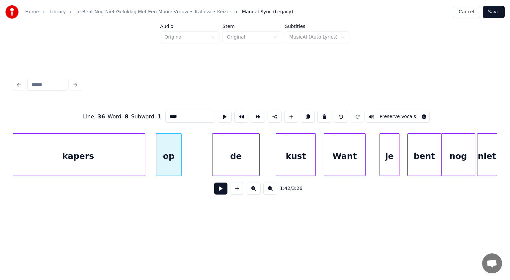
click at [495, 175] on div "kapers op de kust Want je bent nog niet" at bounding box center [254, 154] width 483 height 42
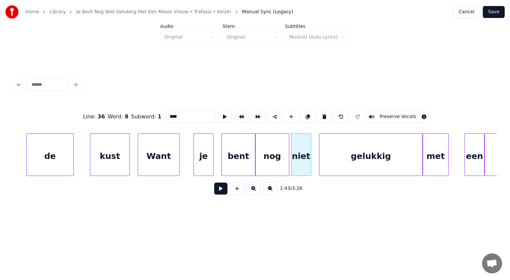
scroll to position [0, 20418]
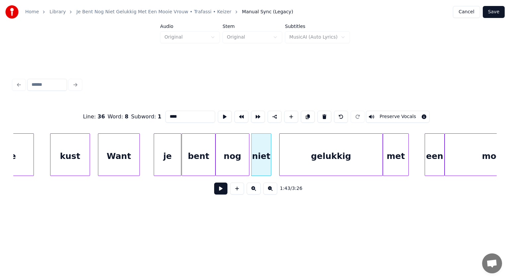
click at [181, 142] on div at bounding box center [180, 154] width 2 height 42
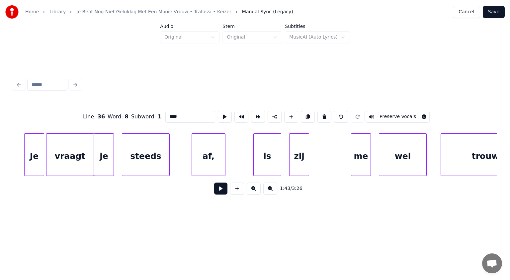
scroll to position [0, 21095]
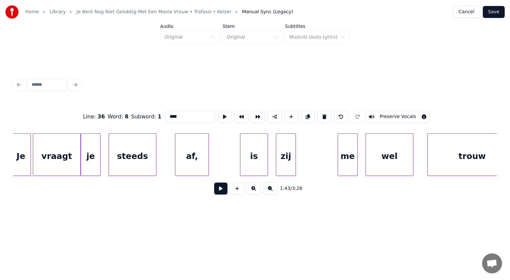
click at [202, 152] on div "af," at bounding box center [191, 155] width 33 height 45
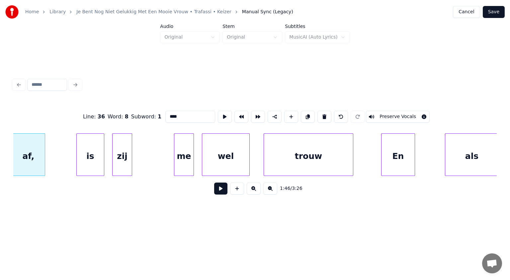
scroll to position [0, 21281]
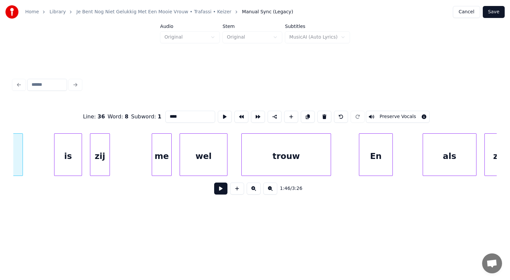
click at [311, 152] on div "trouw" at bounding box center [286, 155] width 89 height 45
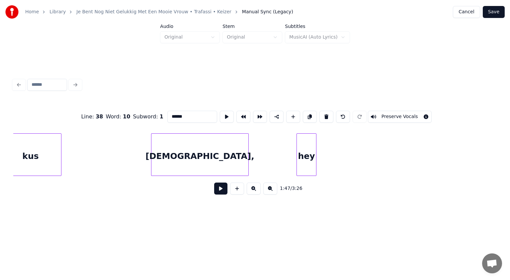
scroll to position [0, 22568]
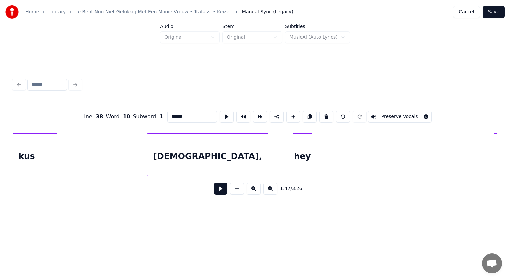
click at [268, 158] on div at bounding box center [267, 154] width 2 height 42
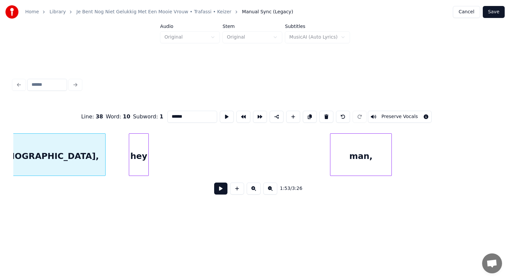
scroll to position [0, 22763]
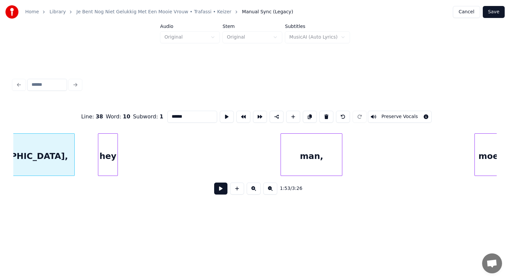
click at [318, 156] on div "man," at bounding box center [311, 155] width 61 height 45
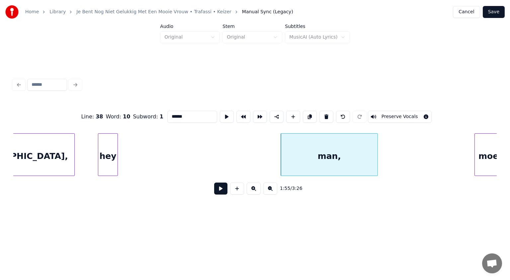
click at [376, 159] on div at bounding box center [377, 154] width 2 height 42
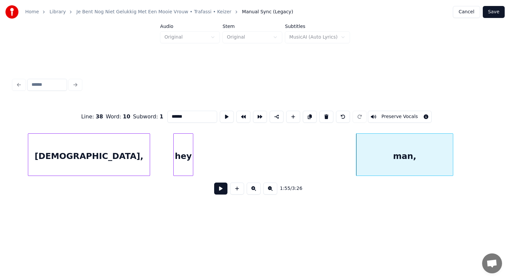
scroll to position [0, 22626]
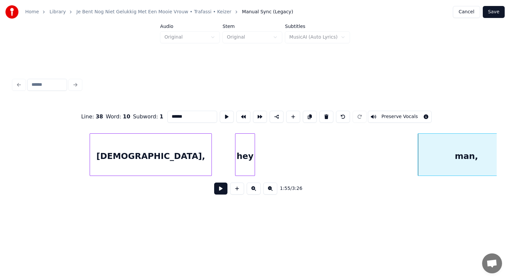
click at [141, 155] on div "[DEMOGRAPHIC_DATA]," at bounding box center [151, 155] width 122 height 45
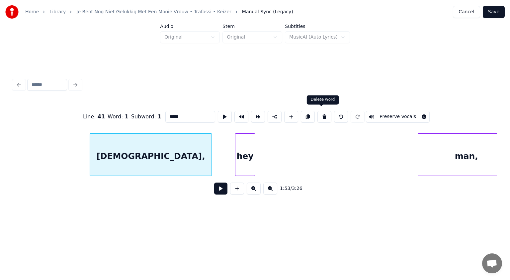
click at [322, 114] on button at bounding box center [324, 117] width 14 height 12
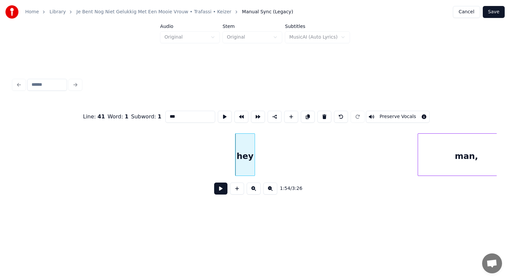
click at [243, 148] on div "hey" at bounding box center [244, 155] width 19 height 45
click at [320, 114] on button at bounding box center [324, 117] width 14 height 12
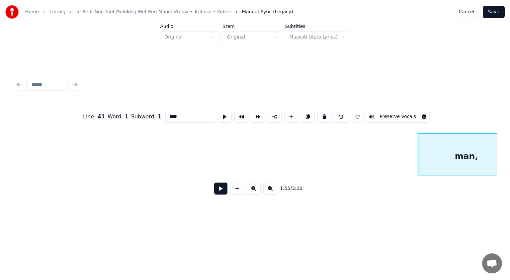
click at [451, 152] on div "man," at bounding box center [466, 155] width 97 height 45
click at [320, 114] on button at bounding box center [324, 117] width 14 height 12
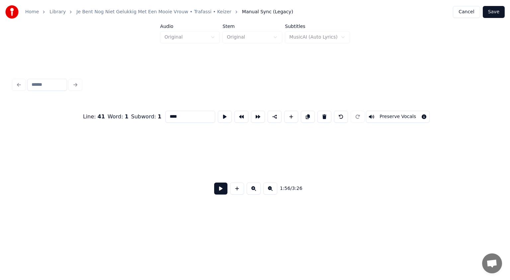
type input "****"
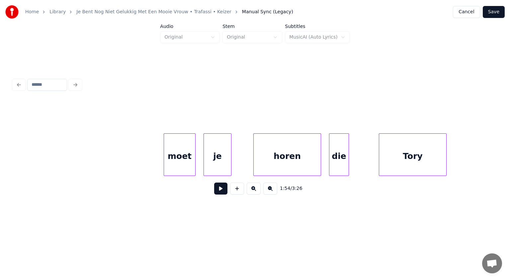
scroll to position [0, 23087]
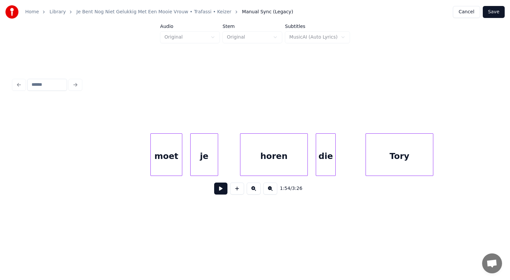
click at [382, 152] on div "Tory" at bounding box center [399, 155] width 67 height 45
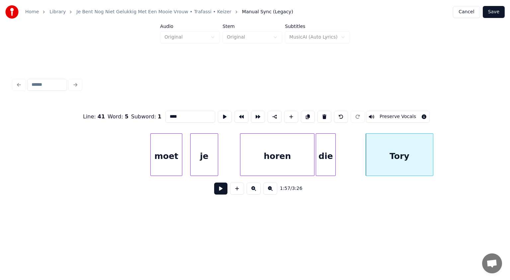
click at [313, 156] on div at bounding box center [313, 154] width 2 height 42
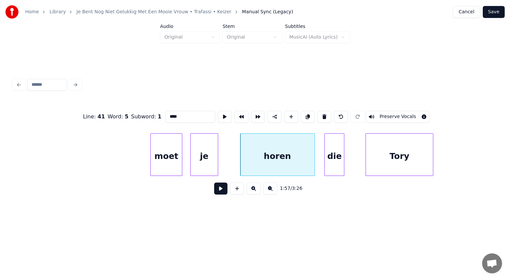
click at [341, 155] on div "die" at bounding box center [334, 155] width 19 height 45
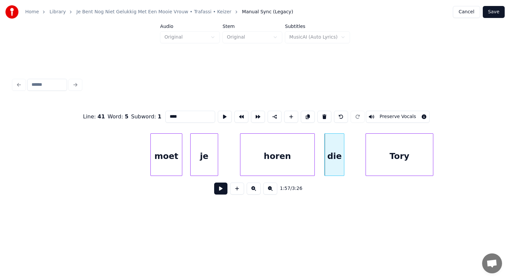
click at [495, 12] on button "Save" at bounding box center [494, 12] width 22 height 12
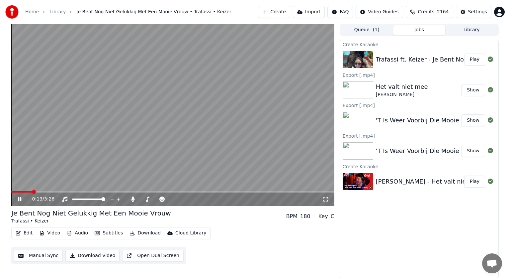
click at [232, 64] on video at bounding box center [172, 115] width 323 height 182
click at [21, 197] on icon at bounding box center [25, 198] width 16 height 5
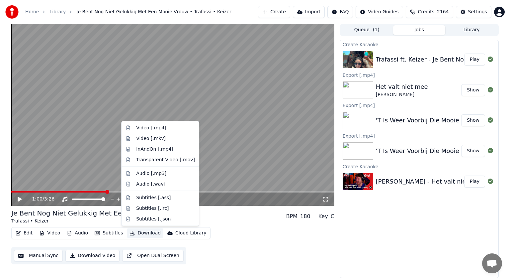
click at [144, 231] on button "Download" at bounding box center [145, 232] width 37 height 9
click at [146, 126] on div "Video [.mp4]" at bounding box center [151, 128] width 30 height 7
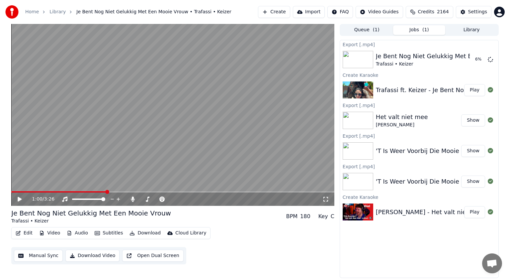
click at [476, 211] on button "Play" at bounding box center [474, 212] width 21 height 12
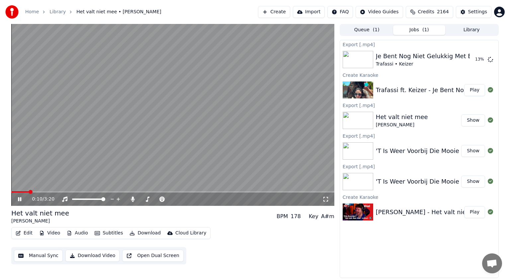
click at [20, 200] on icon at bounding box center [19, 199] width 3 height 4
click at [133, 198] on icon at bounding box center [133, 198] width 4 height 5
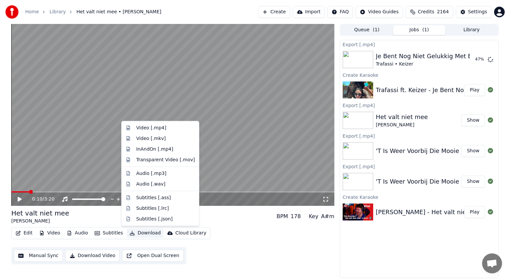
click at [145, 232] on button "Download" at bounding box center [145, 232] width 37 height 9
click at [144, 128] on div "Video [.mp4]" at bounding box center [151, 128] width 30 height 7
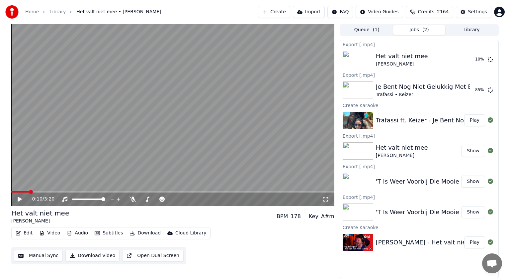
click at [477, 211] on button "Show" at bounding box center [473, 212] width 24 height 12
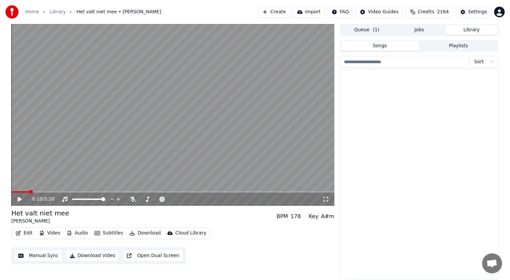
click at [471, 29] on button "Library" at bounding box center [471, 30] width 52 height 10
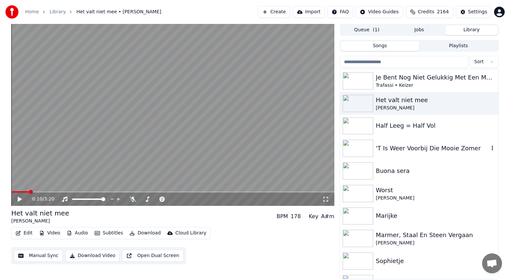
click at [433, 146] on div "'T Is Weer Voorbij Die Mooie Zomer" at bounding box center [432, 147] width 113 height 9
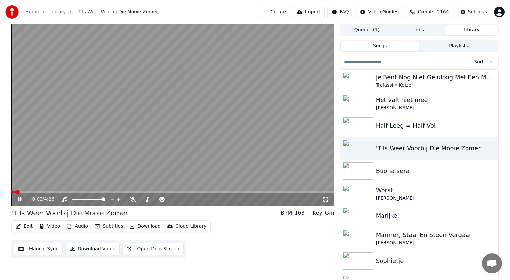
click at [20, 199] on icon at bounding box center [25, 198] width 16 height 5
click at [144, 225] on button "Download" at bounding box center [145, 225] width 37 height 9
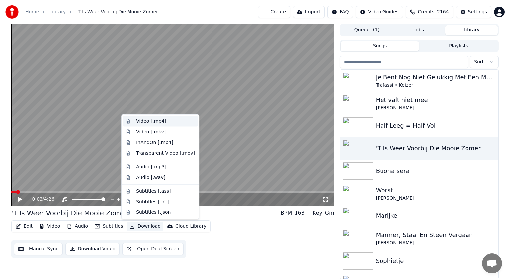
click at [143, 123] on div "Video [.mp4]" at bounding box center [151, 121] width 30 height 7
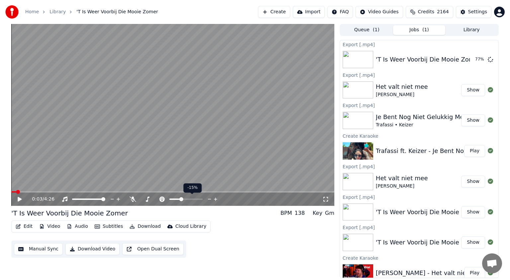
click at [181, 198] on span at bounding box center [181, 199] width 4 height 4
click at [21, 198] on icon at bounding box center [25, 198] width 16 height 5
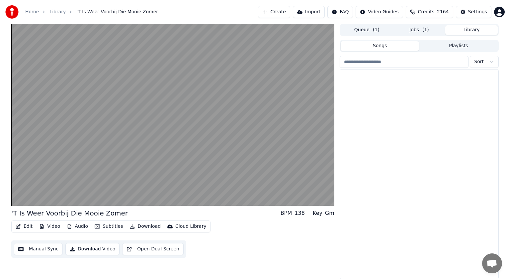
click at [474, 25] on button "Library" at bounding box center [471, 30] width 52 height 10
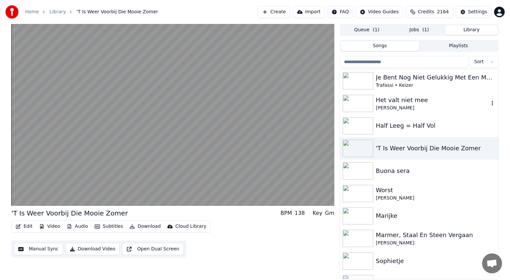
click at [422, 102] on div "Het valt niet mee" at bounding box center [432, 99] width 113 height 9
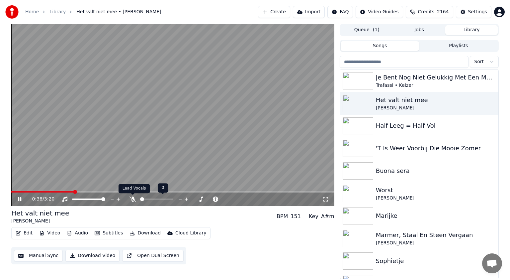
click at [133, 198] on icon at bounding box center [132, 198] width 7 height 5
click at [20, 199] on icon at bounding box center [25, 198] width 16 height 5
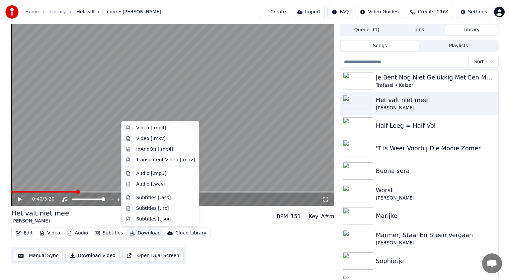
click at [142, 232] on button "Download" at bounding box center [145, 232] width 37 height 9
click at [148, 126] on div "Video [.mp4]" at bounding box center [151, 128] width 30 height 7
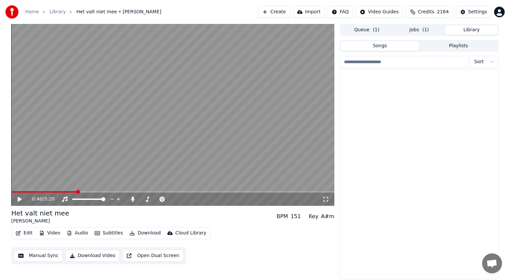
click at [474, 27] on button "Library" at bounding box center [471, 30] width 52 height 10
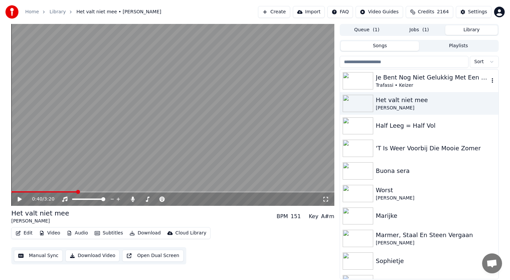
click at [457, 78] on div "Je Bent Nog Niet Gelukkig Met Een Mooie Vrouw" at bounding box center [432, 77] width 113 height 9
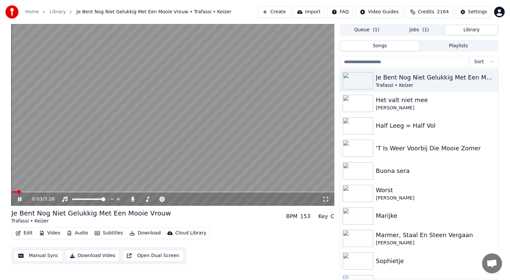
click at [19, 197] on icon at bounding box center [19, 199] width 3 height 4
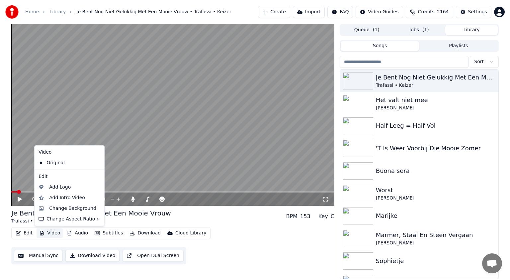
click at [52, 231] on button "Video" at bounding box center [50, 232] width 26 height 9
click at [58, 209] on div "Change Background" at bounding box center [72, 208] width 47 height 7
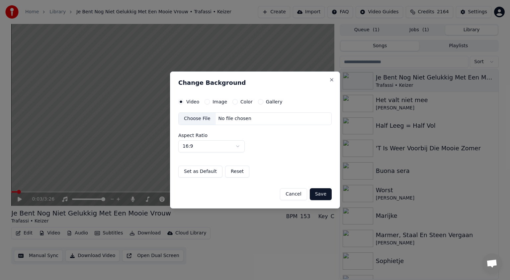
click at [207, 100] on button "Image" at bounding box center [207, 101] width 5 height 5
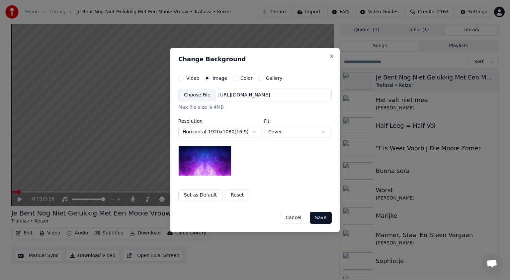
click at [196, 95] on div "Choose File" at bounding box center [197, 95] width 37 height 12
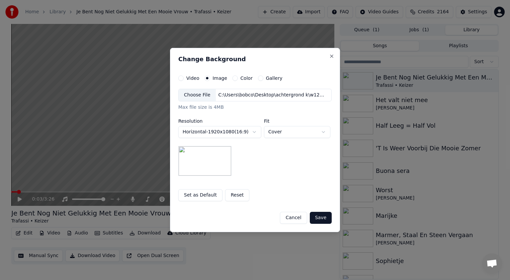
click at [203, 194] on button "Set as Default" at bounding box center [200, 195] width 44 height 12
click at [321, 215] on button "Save" at bounding box center [321, 217] width 22 height 12
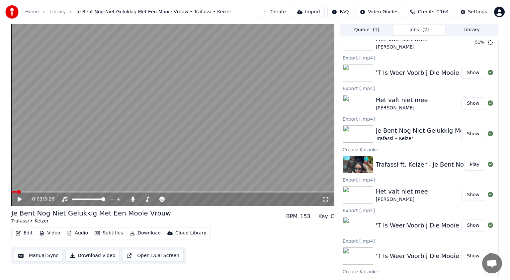
scroll to position [67, 0]
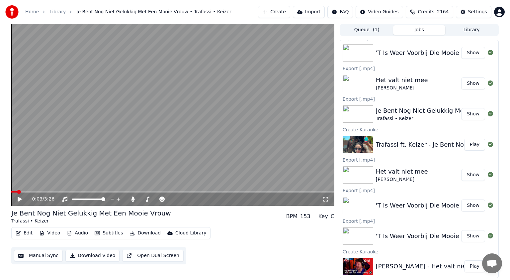
click at [33, 10] on link "Home" at bounding box center [32, 12] width 14 height 7
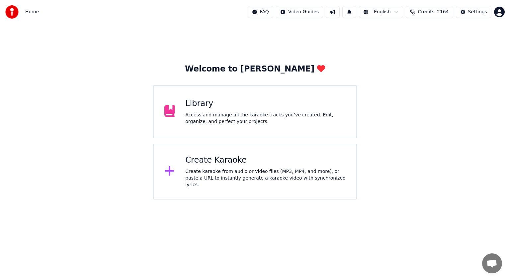
click at [200, 161] on div "Create Karaoke" at bounding box center [265, 160] width 160 height 11
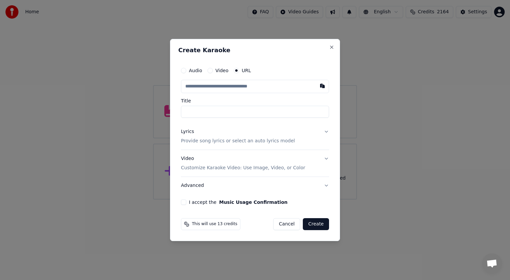
click at [196, 88] on input "text" at bounding box center [255, 86] width 148 height 13
type input "**********"
click at [325, 131] on button "Lyrics Provide song lyrics or select an auto lyrics model" at bounding box center [255, 136] width 148 height 27
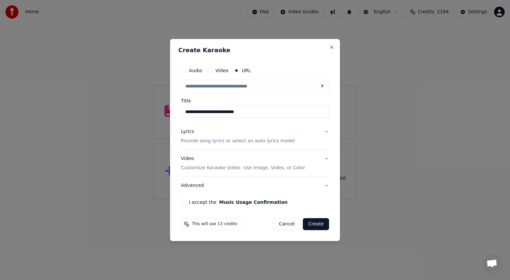
type input "**********"
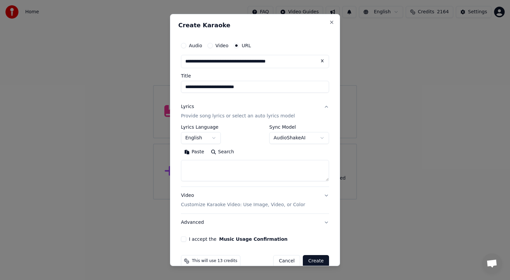
click at [316, 135] on body "**********" at bounding box center [255, 99] width 510 height 199
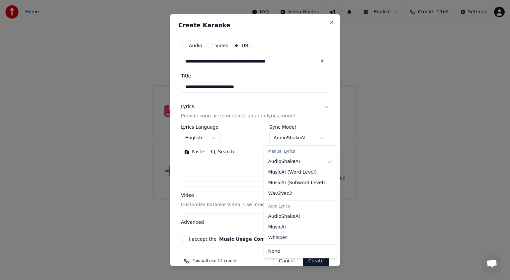
select select "**********"
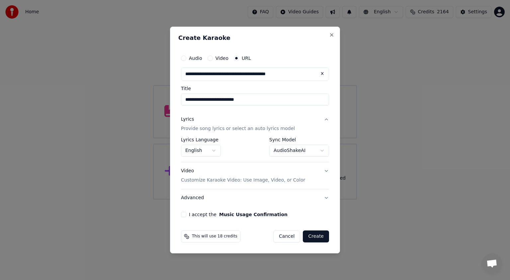
click at [185, 215] on button "I accept the Music Usage Confirmation" at bounding box center [183, 213] width 5 height 5
click at [315, 234] on button "Create" at bounding box center [316, 236] width 26 height 12
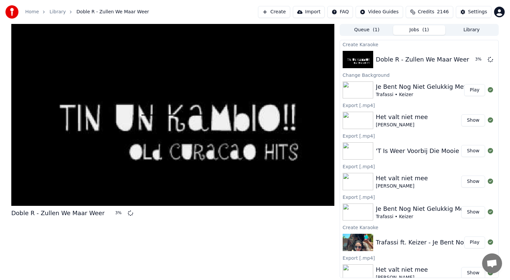
click at [315, 234] on div "Doble R - Zullen We Maar Weer 3 %" at bounding box center [172, 151] width 323 height 254
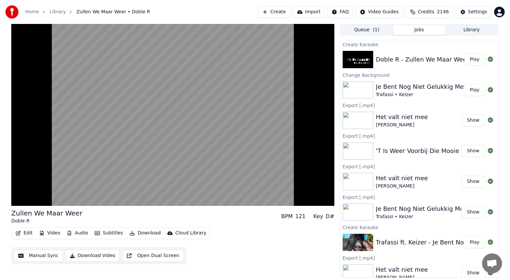
scroll to position [98, 0]
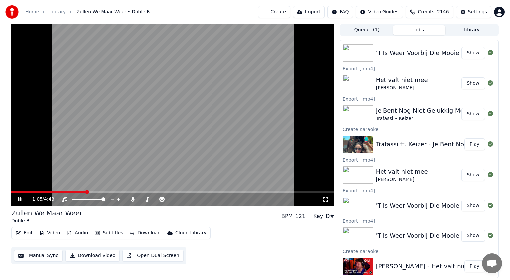
click at [19, 198] on icon at bounding box center [19, 199] width 3 height 4
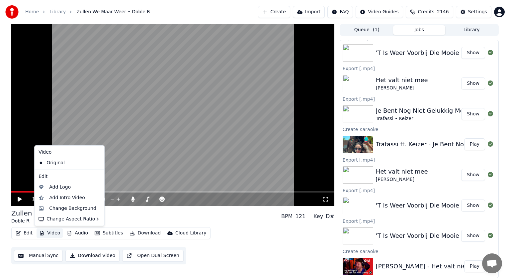
click at [49, 229] on button "Video" at bounding box center [50, 232] width 26 height 9
click at [65, 205] on div "Change Background" at bounding box center [72, 208] width 47 height 7
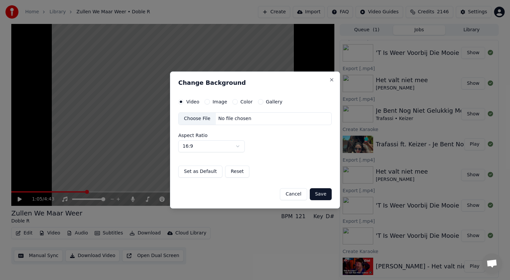
click at [218, 100] on label "Image" at bounding box center [219, 101] width 15 height 5
click at [210, 100] on button "Image" at bounding box center [207, 101] width 5 height 5
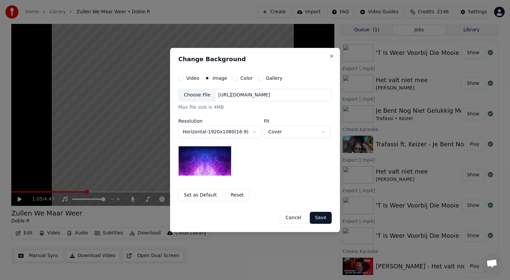
click at [197, 92] on div "Choose File" at bounding box center [197, 95] width 37 height 12
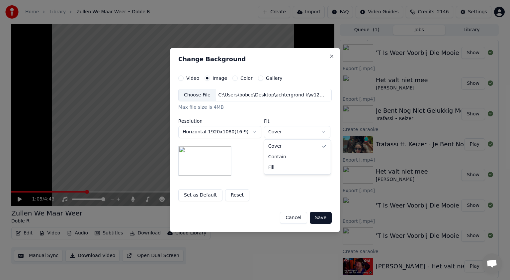
click at [322, 130] on body "Home Library Zullen We Maar Weer • Doble R Create Import FAQ Video Guides Credi…" at bounding box center [255, 140] width 510 height 280
select select "****"
click at [322, 216] on button "Save" at bounding box center [321, 217] width 22 height 12
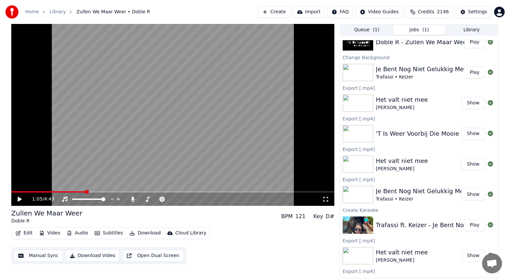
scroll to position [0, 0]
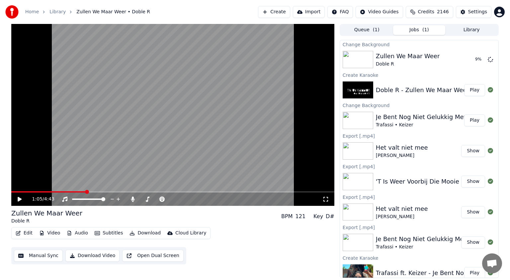
click at [418, 30] on button "Jobs ( 1 )" at bounding box center [419, 30] width 52 height 10
click at [467, 271] on button "Play" at bounding box center [474, 273] width 21 height 12
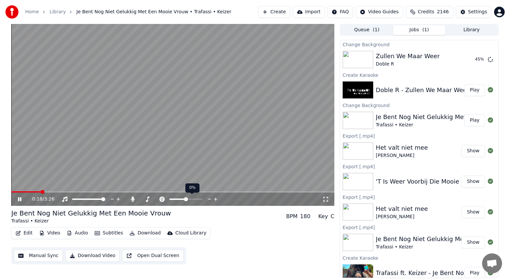
click at [186, 200] on span at bounding box center [186, 199] width 4 height 4
click at [19, 198] on icon at bounding box center [19, 199] width 3 height 4
click at [133, 197] on icon at bounding box center [133, 198] width 4 height 5
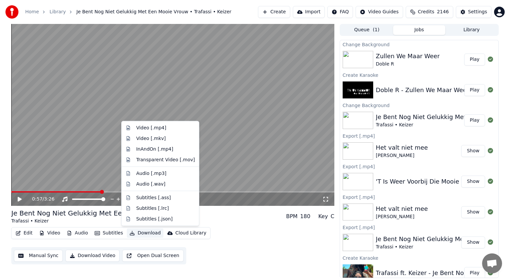
click at [143, 231] on button "Download" at bounding box center [145, 232] width 37 height 9
click at [146, 126] on div "Video [.mp4]" at bounding box center [151, 128] width 30 height 7
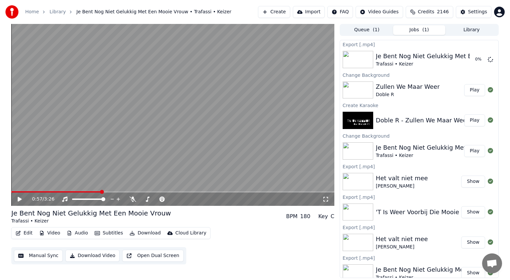
click at [469, 86] on button "Play" at bounding box center [474, 90] width 21 height 12
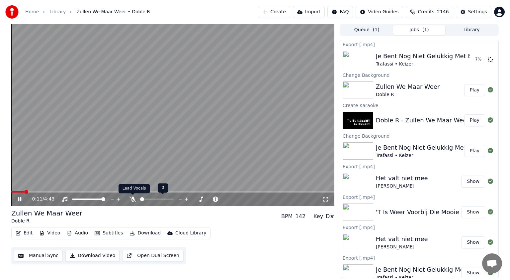
click at [133, 198] on icon at bounding box center [132, 198] width 7 height 5
click at [19, 196] on div "0:36 / 4:43" at bounding box center [173, 199] width 318 height 7
click at [21, 199] on icon at bounding box center [19, 199] width 3 height 4
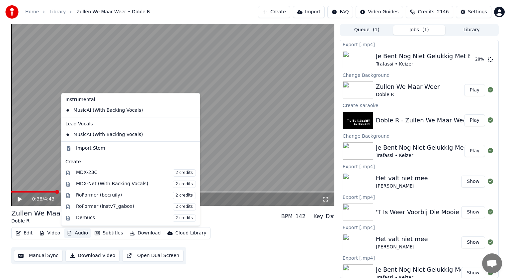
click at [79, 235] on button "Audio" at bounding box center [77, 232] width 27 height 9
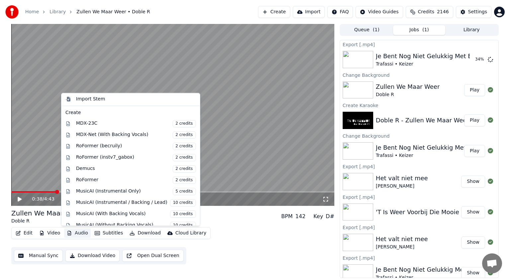
scroll to position [66, 0]
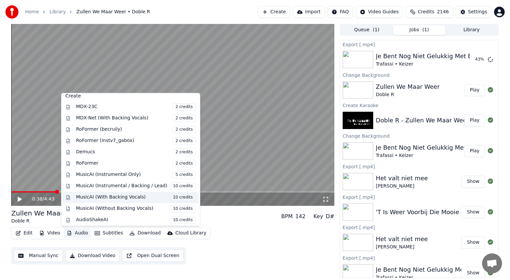
click at [170, 196] on span "10 credits" at bounding box center [183, 197] width 26 height 7
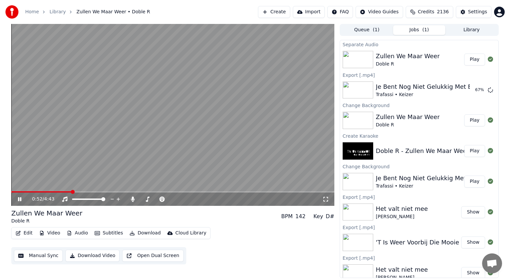
click at [19, 197] on icon at bounding box center [19, 199] width 3 height 4
click at [76, 213] on div "Zullen We Maar Weer" at bounding box center [46, 212] width 71 height 9
click at [73, 211] on div "Zullen We Maar Weer" at bounding box center [46, 212] width 71 height 9
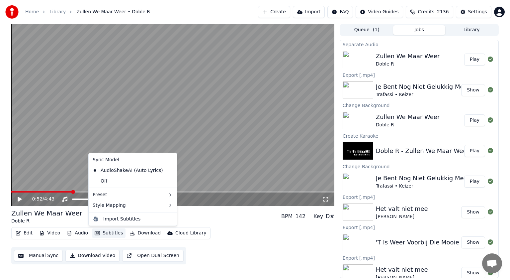
click at [106, 234] on button "Subtitles" at bounding box center [109, 232] width 34 height 9
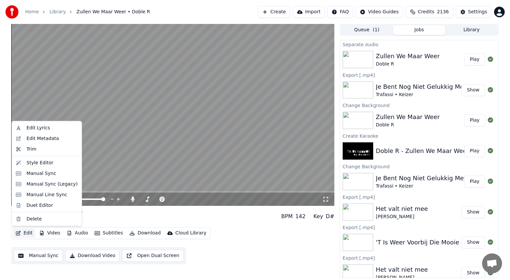
click at [29, 229] on button "Edit" at bounding box center [24, 232] width 22 height 9
click at [39, 125] on div "Edit Lyrics" at bounding box center [39, 128] width 24 height 7
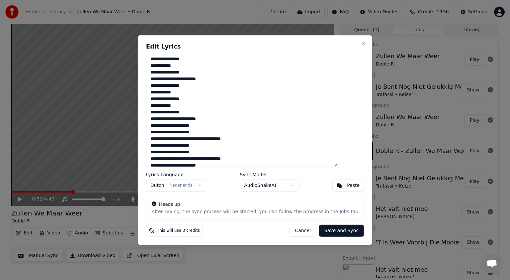
scroll to position [750, 0]
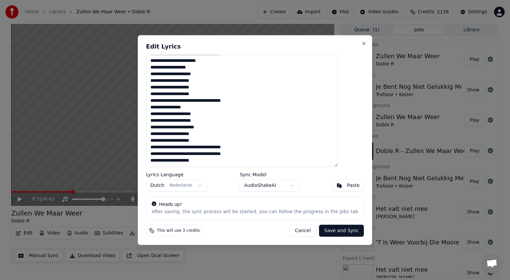
drag, startPoint x: 163, startPoint y: 69, endPoint x: 268, endPoint y: 163, distance: 140.9
click at [268, 163] on textarea at bounding box center [242, 111] width 192 height 112
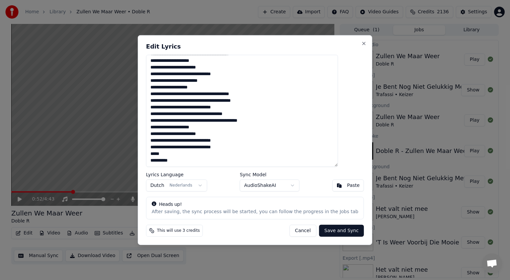
scroll to position [498, 0]
type textarea "**********"
click at [331, 229] on button "Save and Sync" at bounding box center [341, 230] width 45 height 12
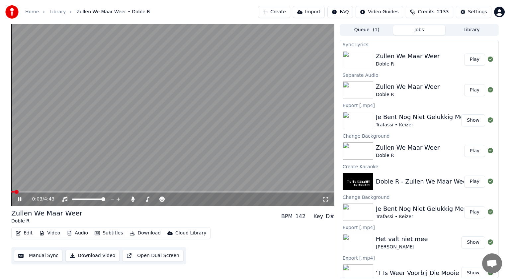
click at [15, 192] on span at bounding box center [12, 191] width 3 height 1
click at [133, 201] on icon at bounding box center [132, 198] width 7 height 5
click at [19, 199] on icon at bounding box center [19, 199] width 3 height 4
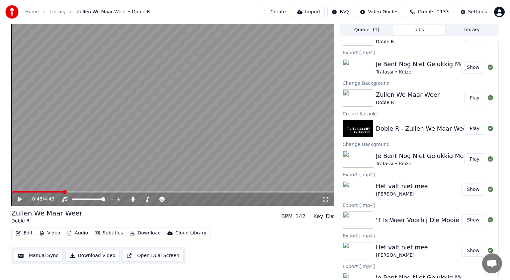
scroll to position [0, 0]
